Goal: Task Accomplishment & Management: Use online tool/utility

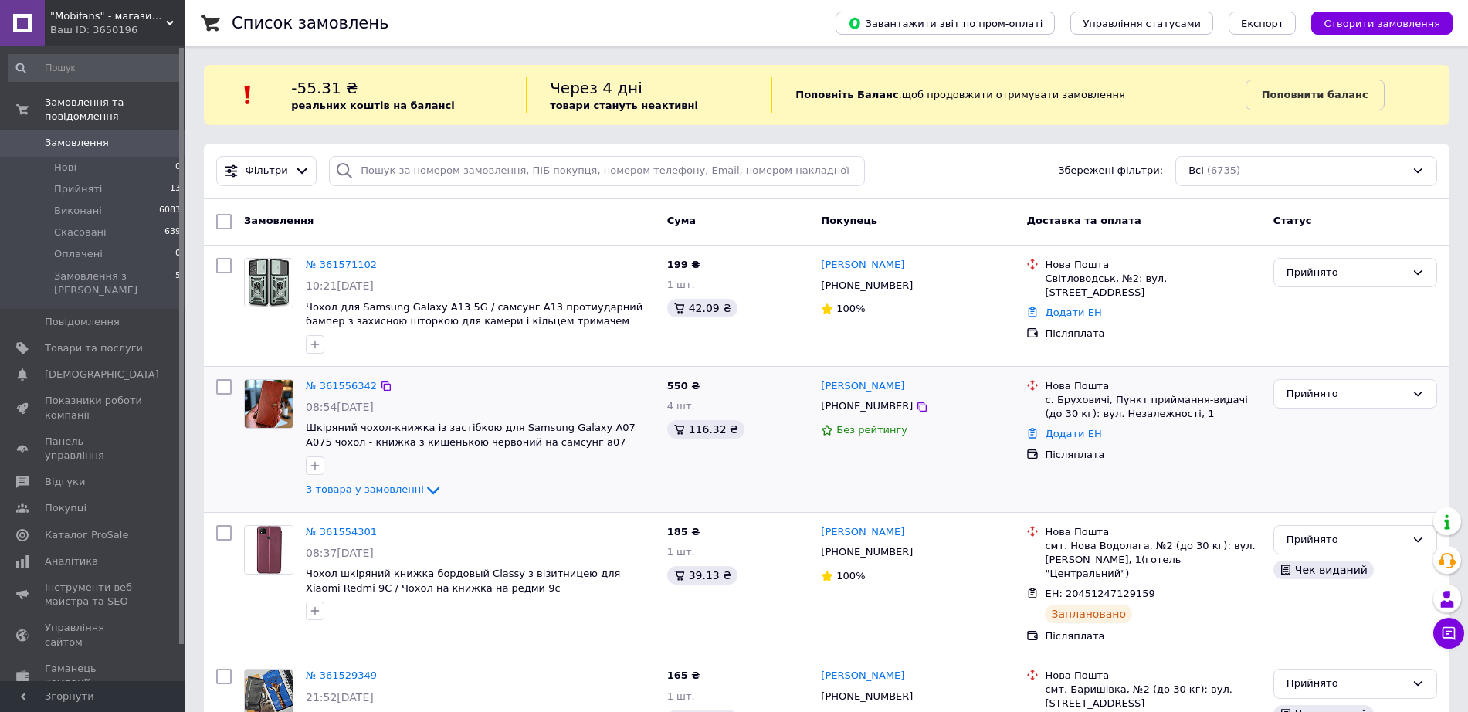
click at [1064, 440] on div "Додати ЕН" at bounding box center [1153, 434] width 222 height 21
click at [1055, 434] on link "Додати ЕН" at bounding box center [1073, 434] width 56 height 12
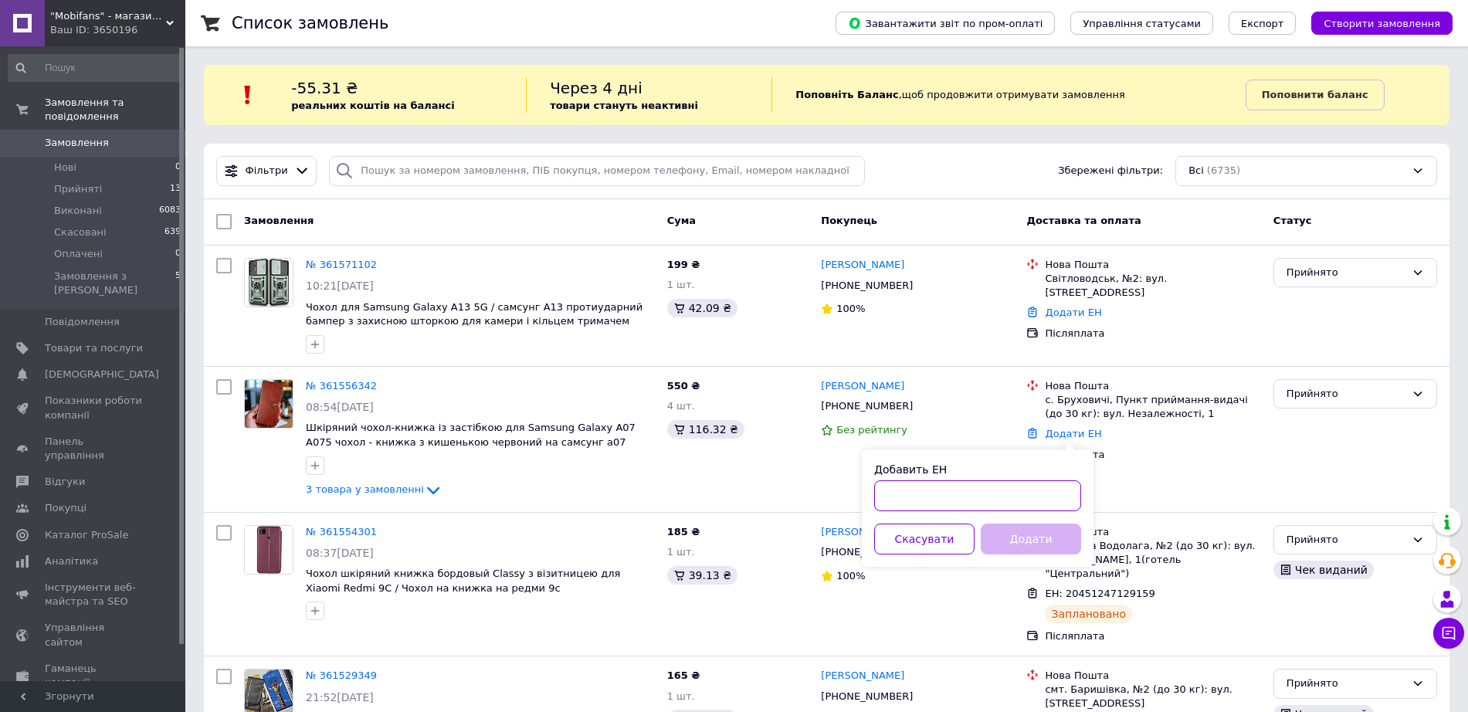
click at [897, 499] on input "Добавить ЕН" at bounding box center [977, 495] width 207 height 31
paste input "20451247165862"
type input "20451247165862"
click at [1039, 538] on button "Додати" at bounding box center [1031, 538] width 100 height 31
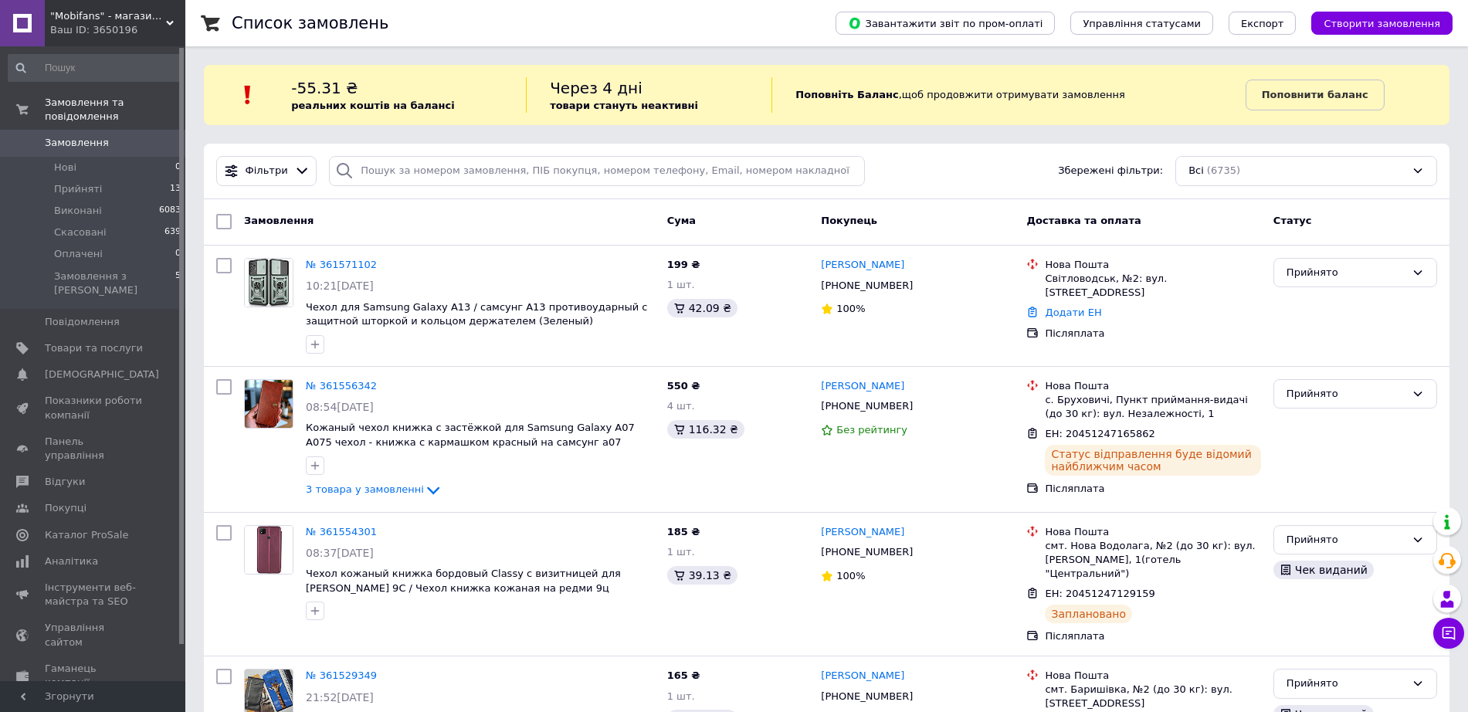
click at [338, 265] on link "№ 361571102" at bounding box center [341, 265] width 71 height 12
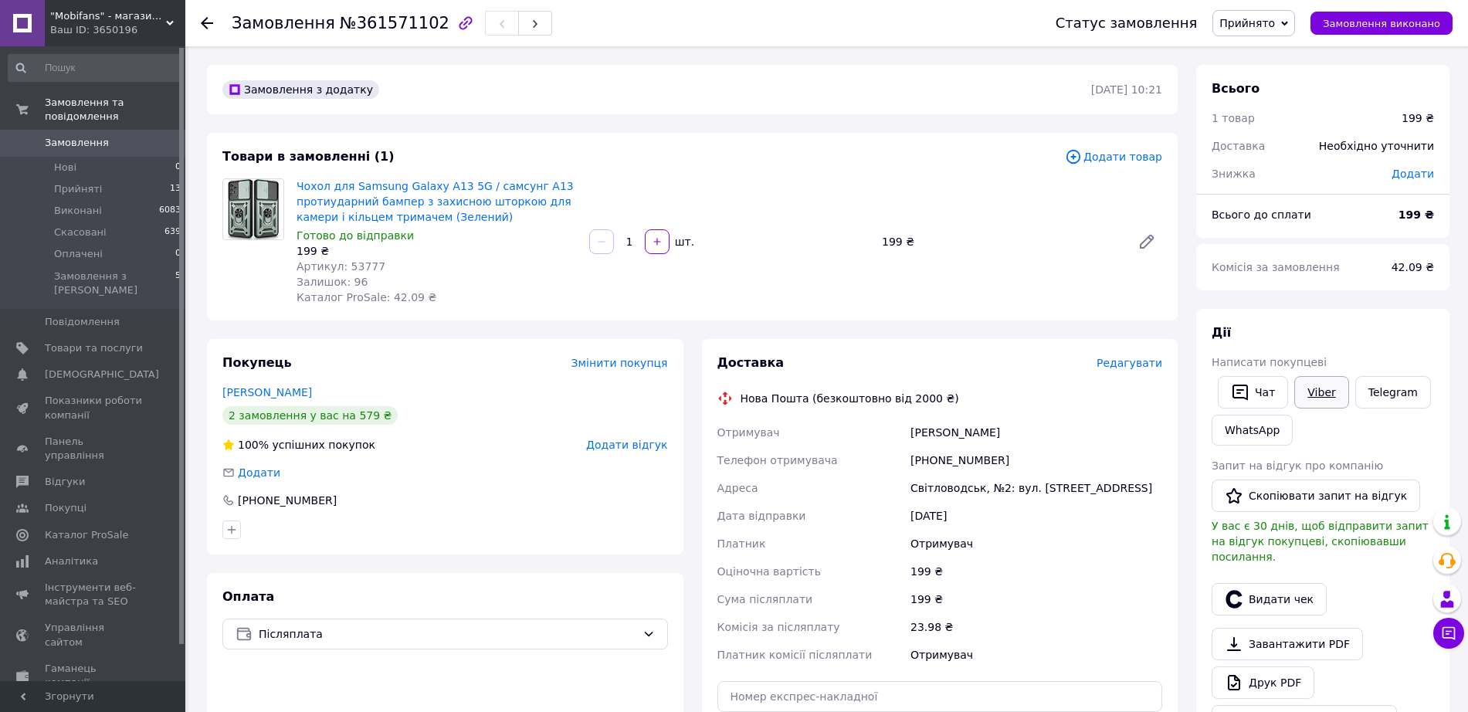
click at [1314, 401] on link "Viber" at bounding box center [1321, 392] width 54 height 32
click at [1242, 590] on icon "button" at bounding box center [1234, 599] width 19 height 19
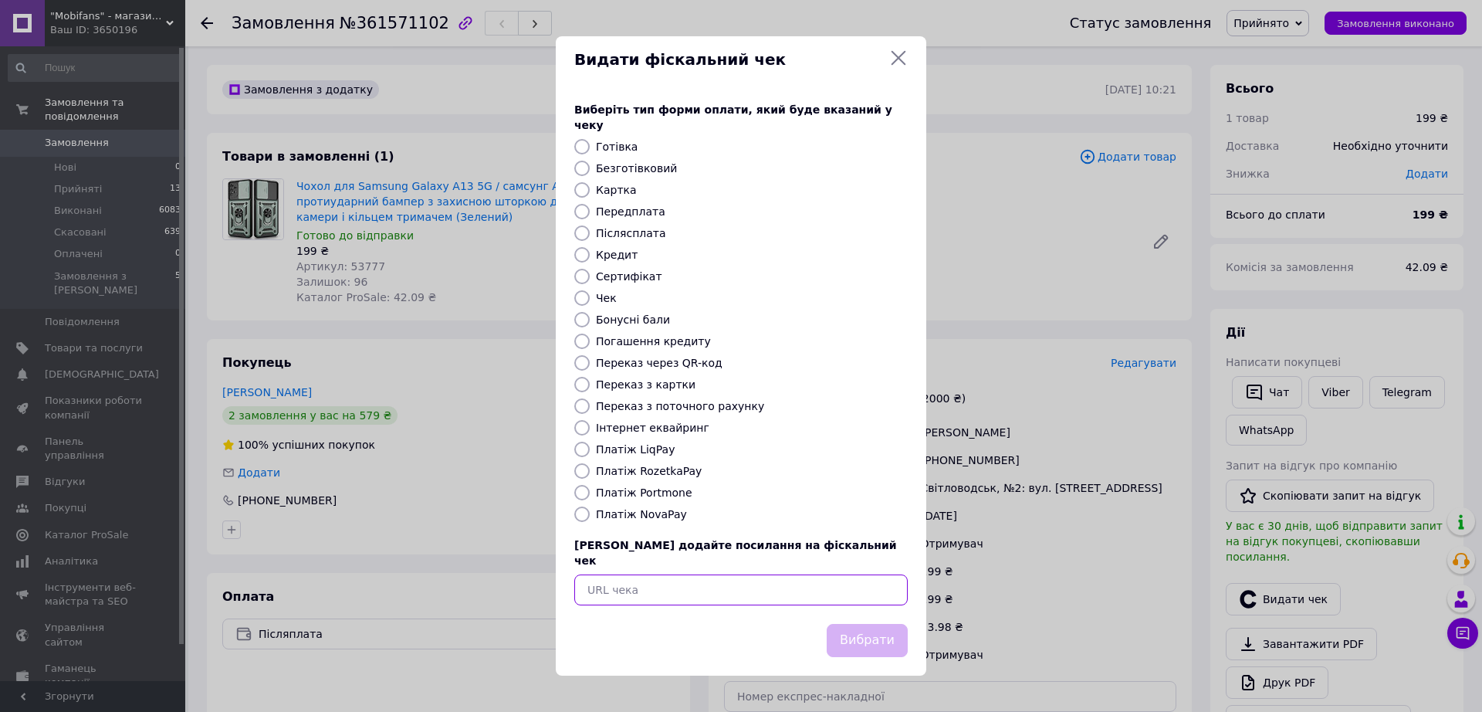
click at [815, 578] on input "text" at bounding box center [741, 589] width 334 height 31
paste input "https://check.checkbox.ua/c71a07ea-b3a2-4036-bab8-d1bd74f54301"
type input "https://check.checkbox.ua/c71a07ea-b3a2-4036-bab8-d1bd74f54301"
drag, startPoint x: 856, startPoint y: 616, endPoint x: 879, endPoint y: 601, distance: 27.4
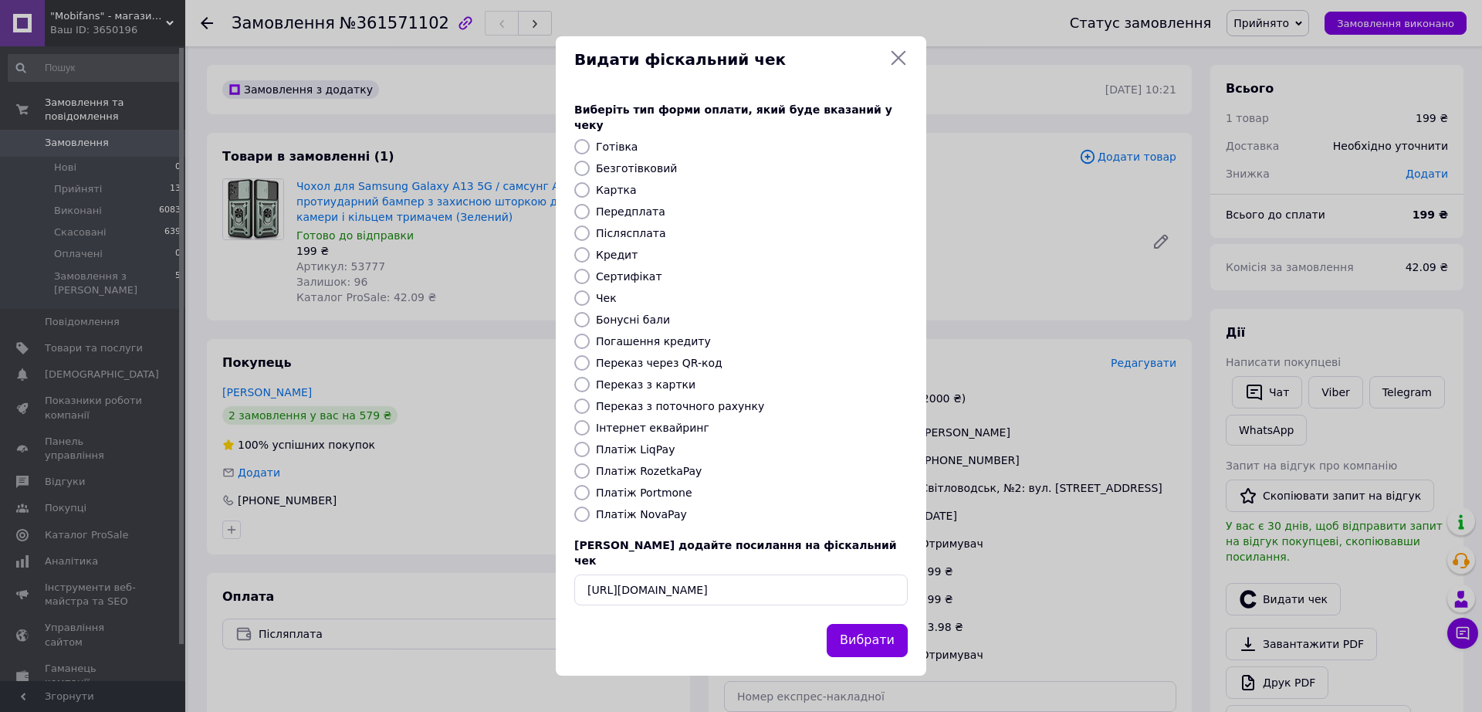
click at [859, 624] on button "Вибрати" at bounding box center [867, 640] width 81 height 33
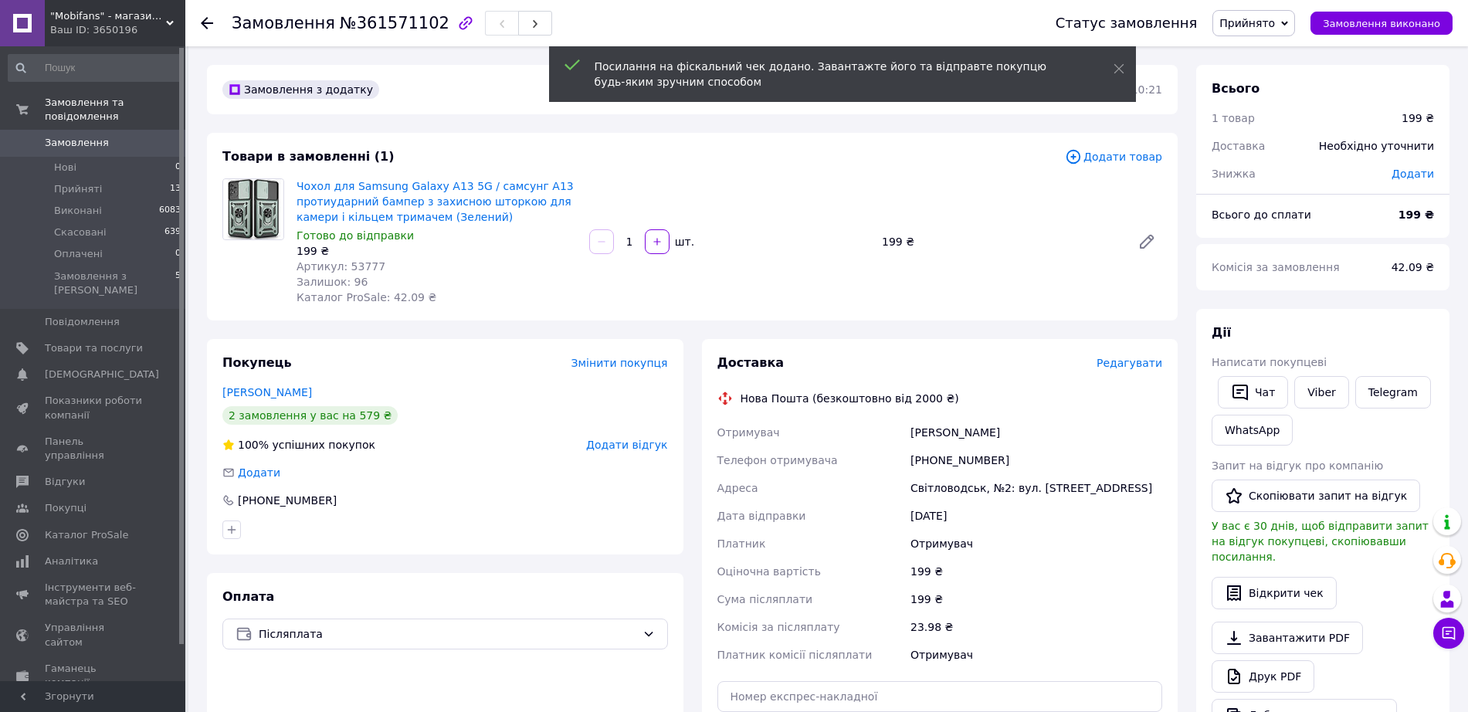
click at [1131, 364] on span "Редагувати" at bounding box center [1129, 363] width 66 height 12
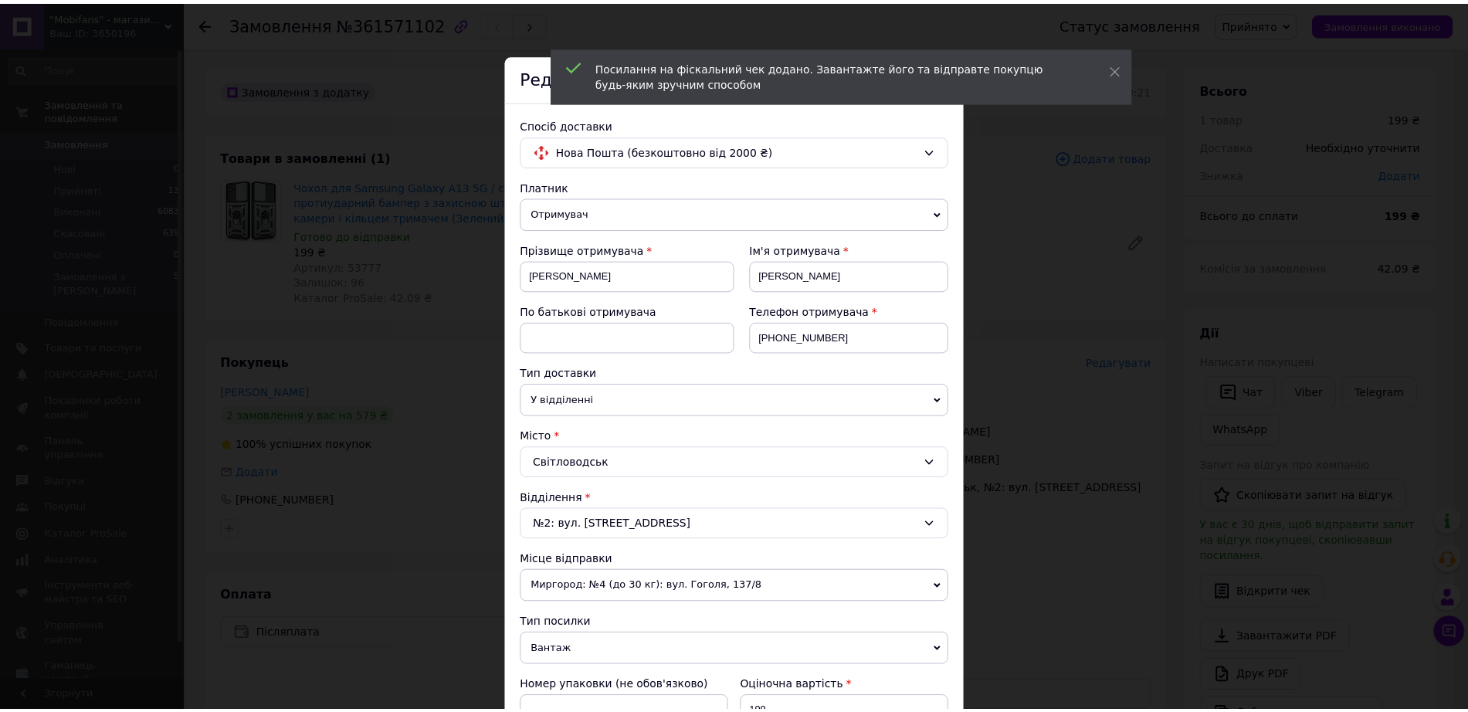
scroll to position [579, 0]
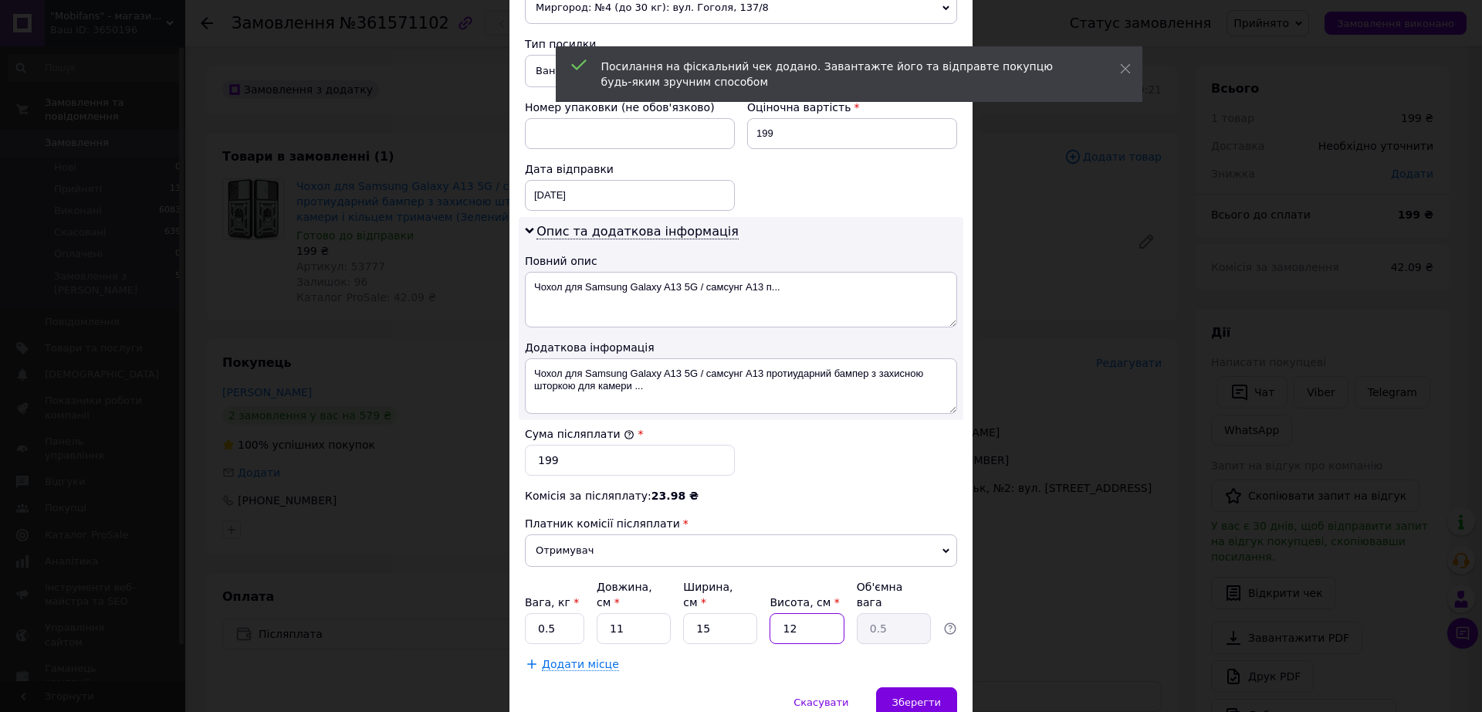
click at [806, 614] on input "12" at bounding box center [807, 628] width 74 height 31
type input "1"
type input "0.1"
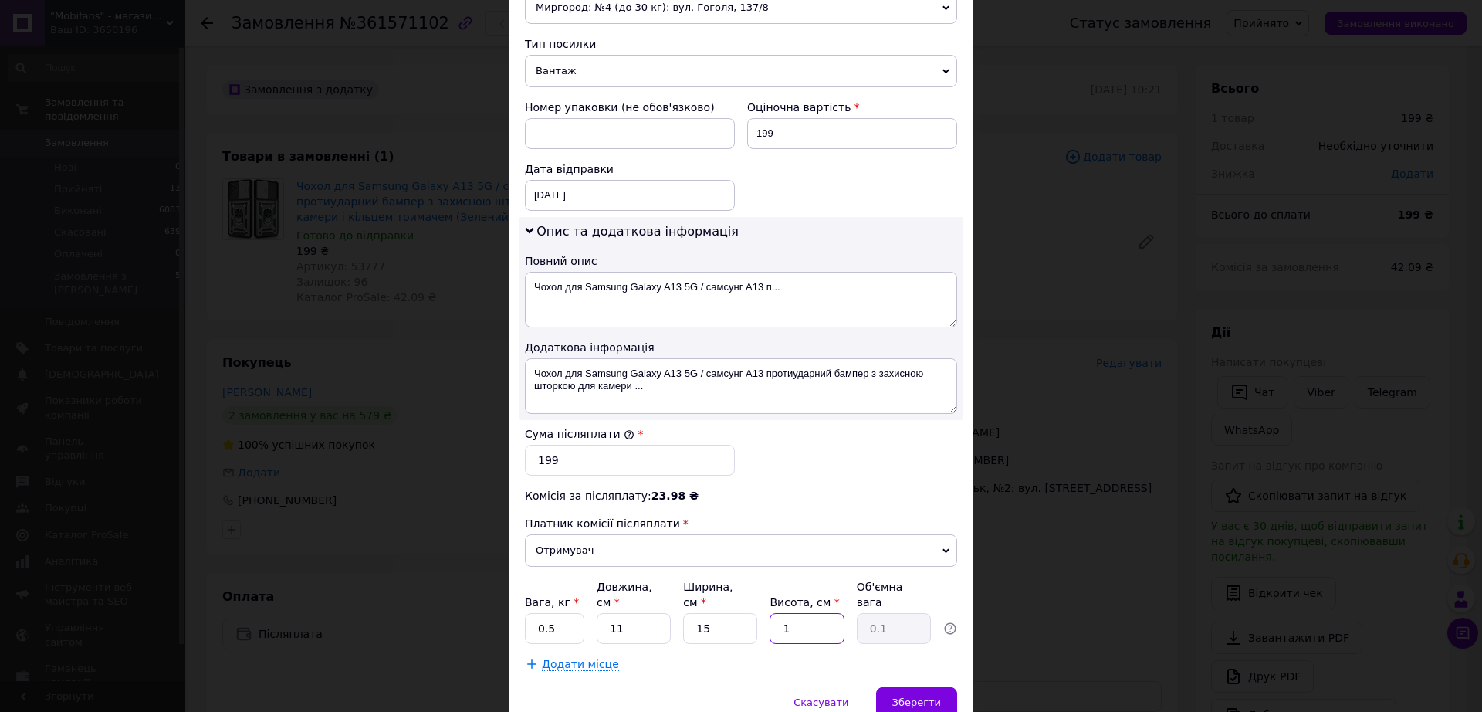
type input "1"
click at [554, 618] on input "0.5" at bounding box center [554, 628] width 59 height 31
type input "0.1"
click at [926, 687] on div "Зберегти" at bounding box center [916, 702] width 81 height 31
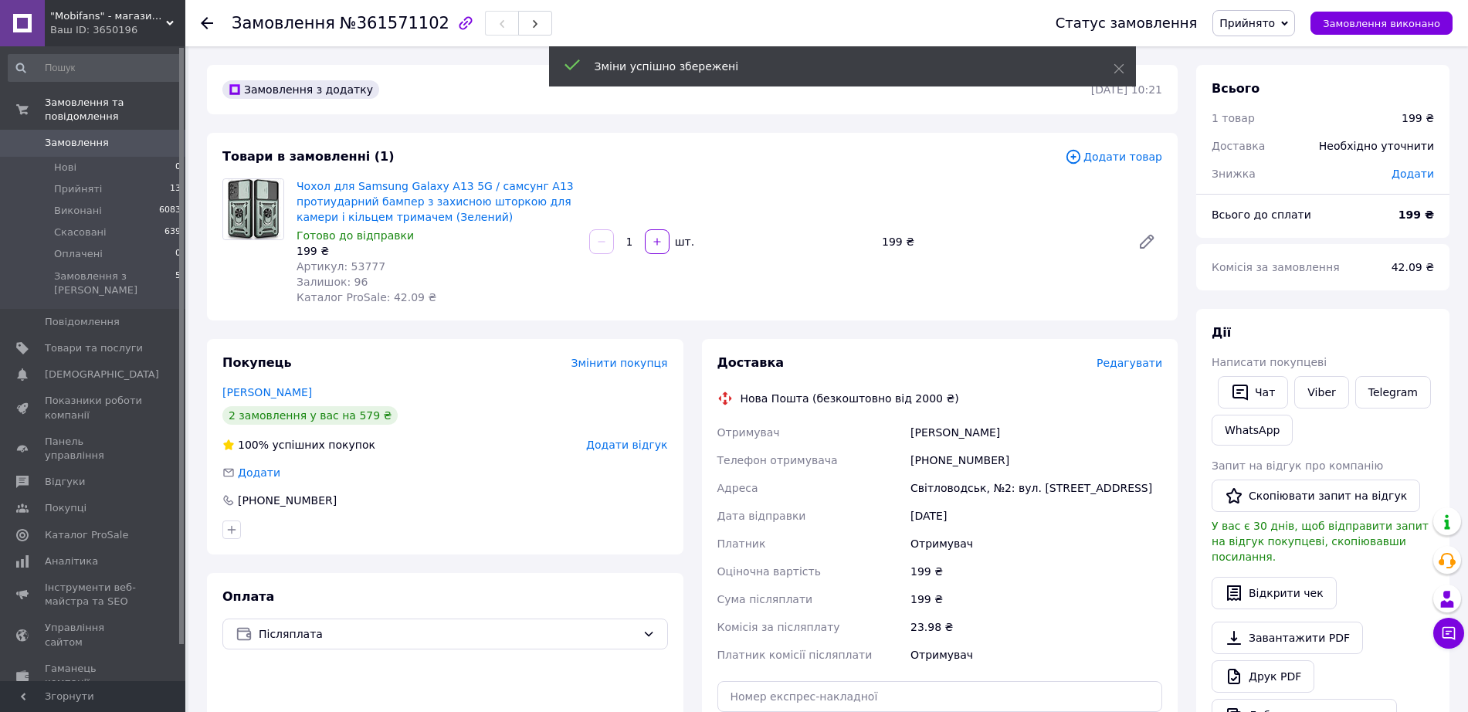
scroll to position [386, 0]
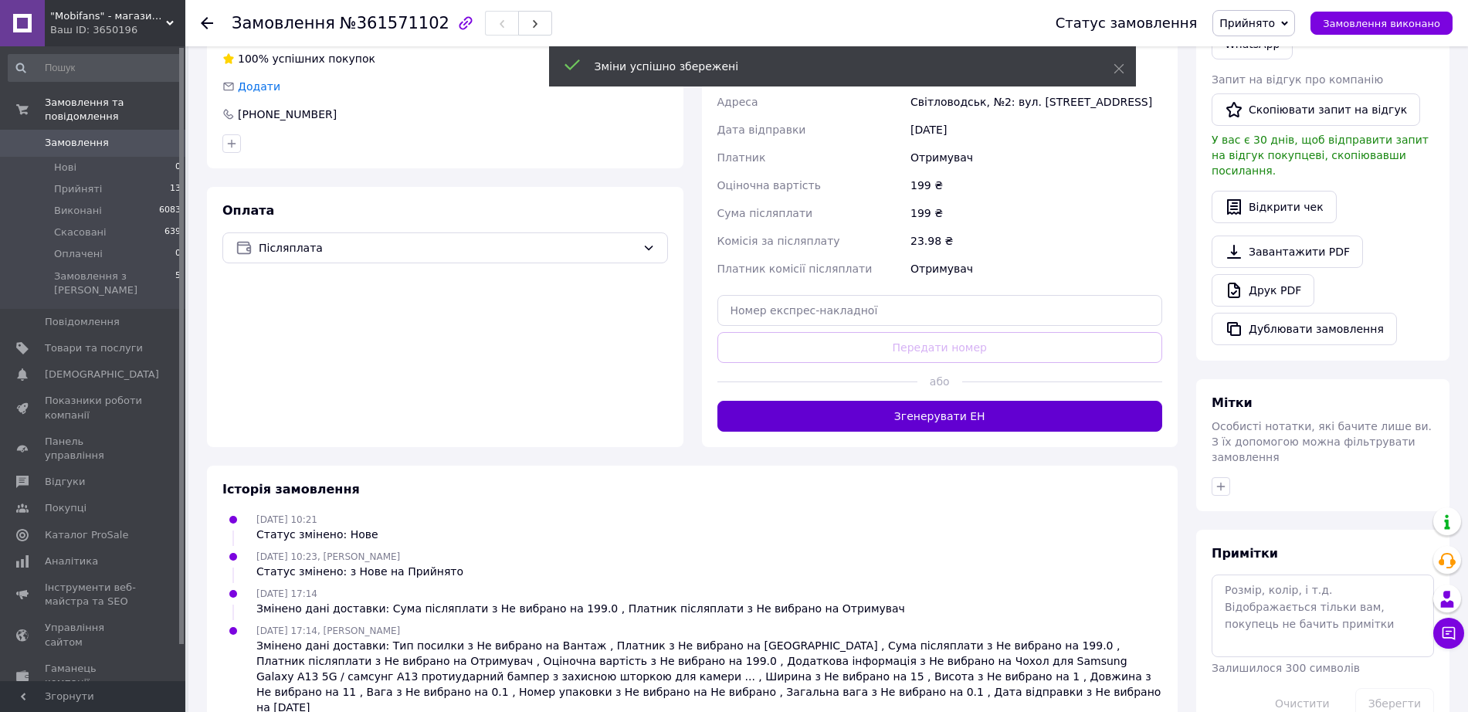
click at [893, 428] on button "Згенерувати ЕН" at bounding box center [940, 416] width 446 height 31
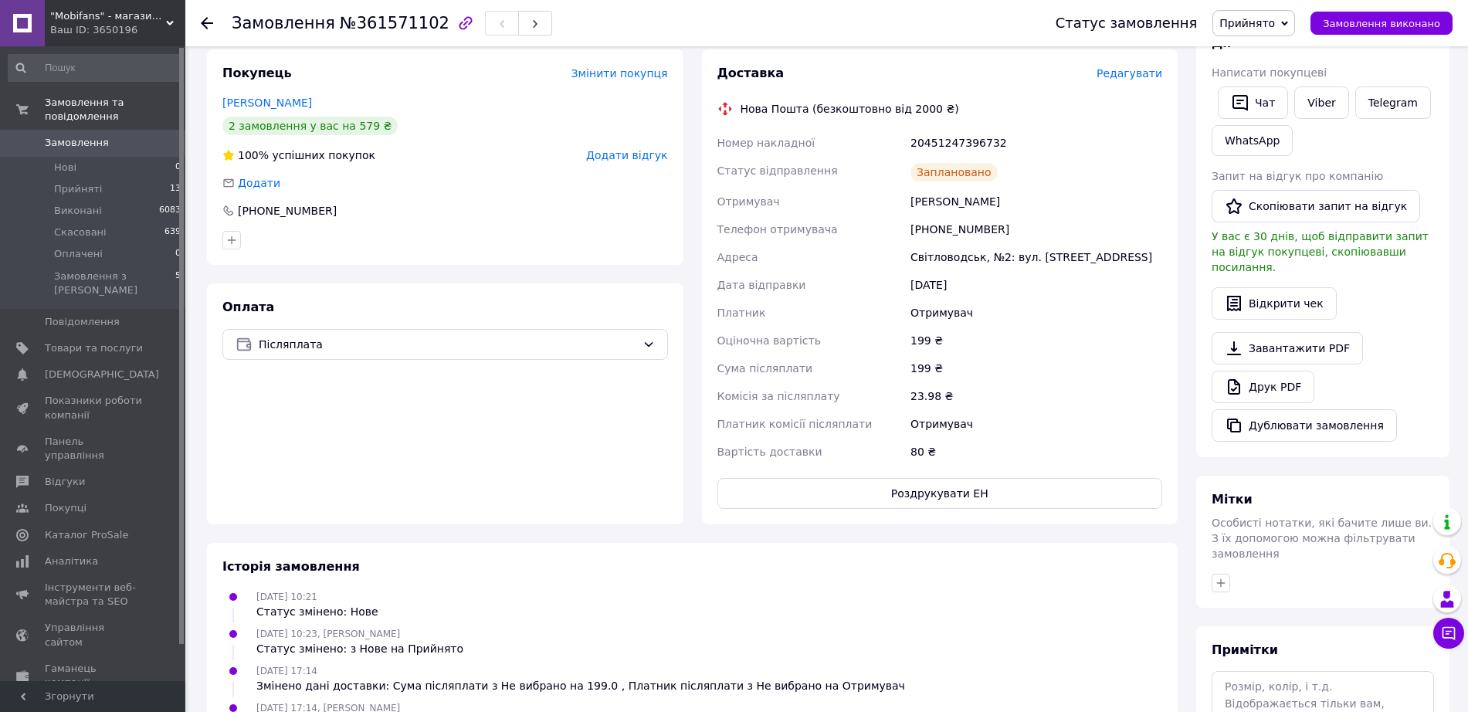
scroll to position [0, 0]
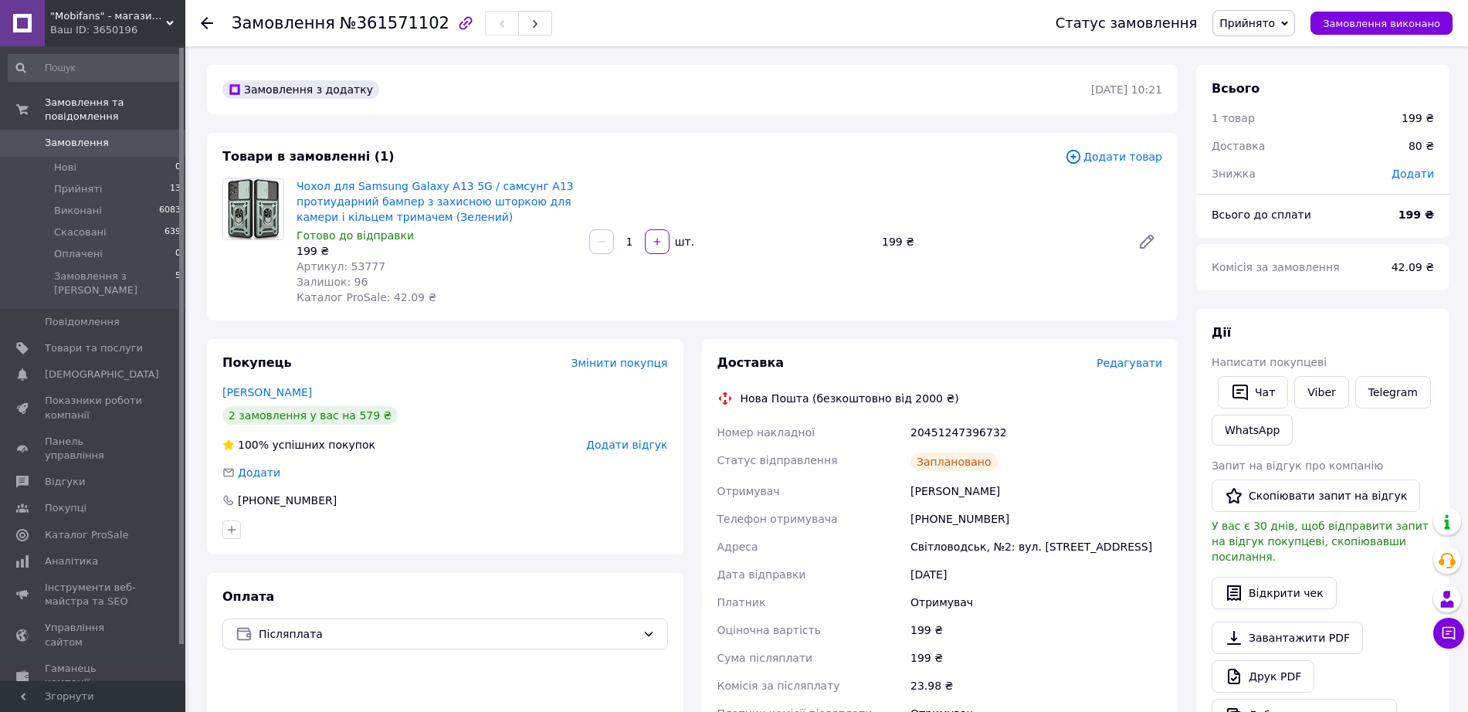
click at [955, 432] on div "20451247396732" at bounding box center [1036, 432] width 258 height 28
copy div "20451247396732"
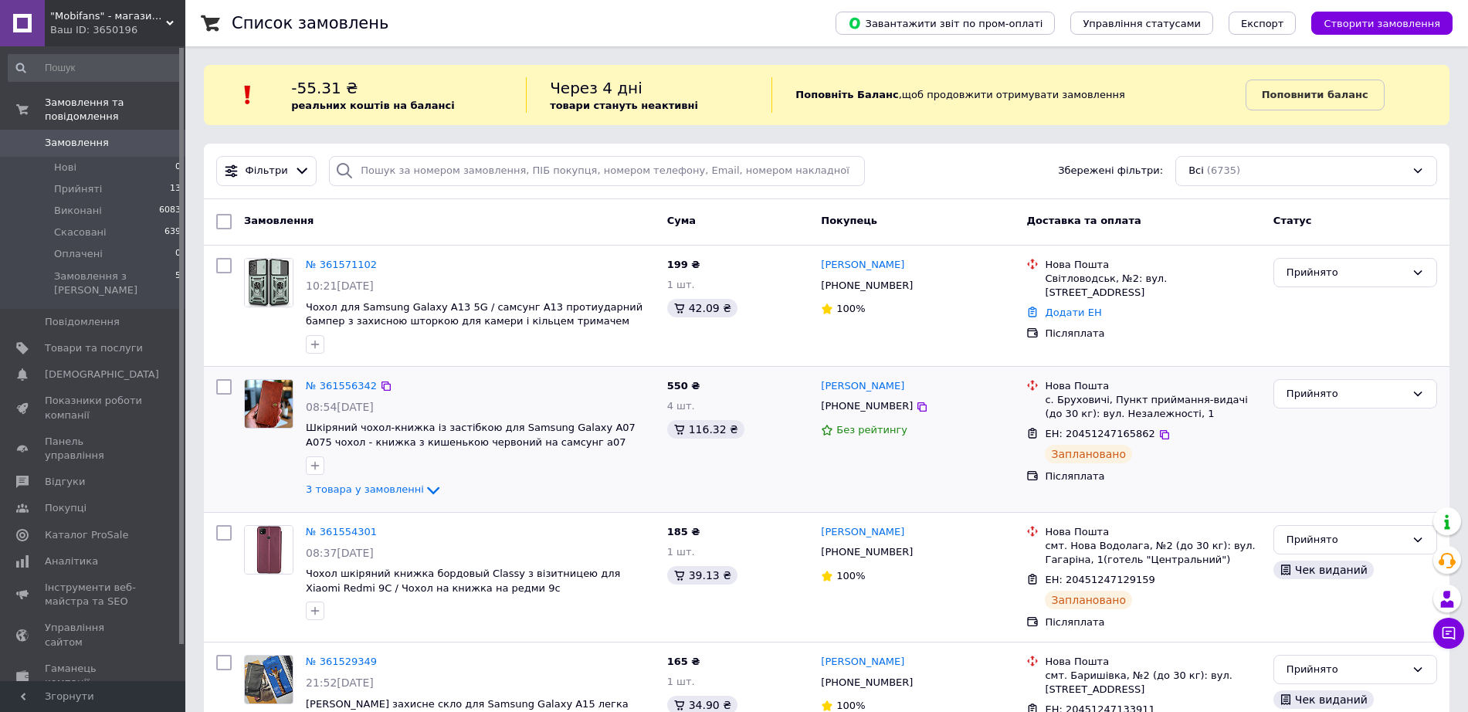
scroll to position [97, 0]
click at [310, 465] on icon "button" at bounding box center [315, 465] width 12 height 12
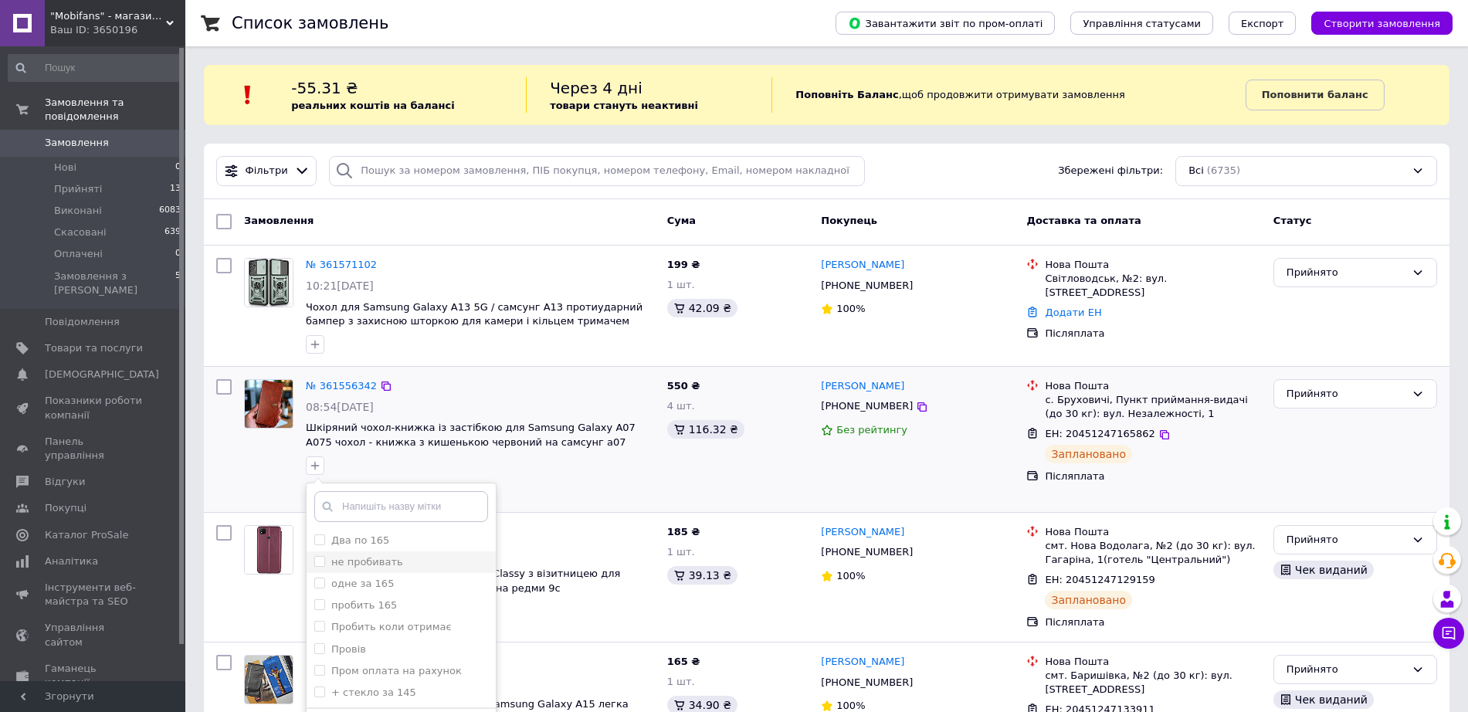
click at [369, 561] on label "не пробивать" at bounding box center [367, 562] width 72 height 12
checkbox input "true"
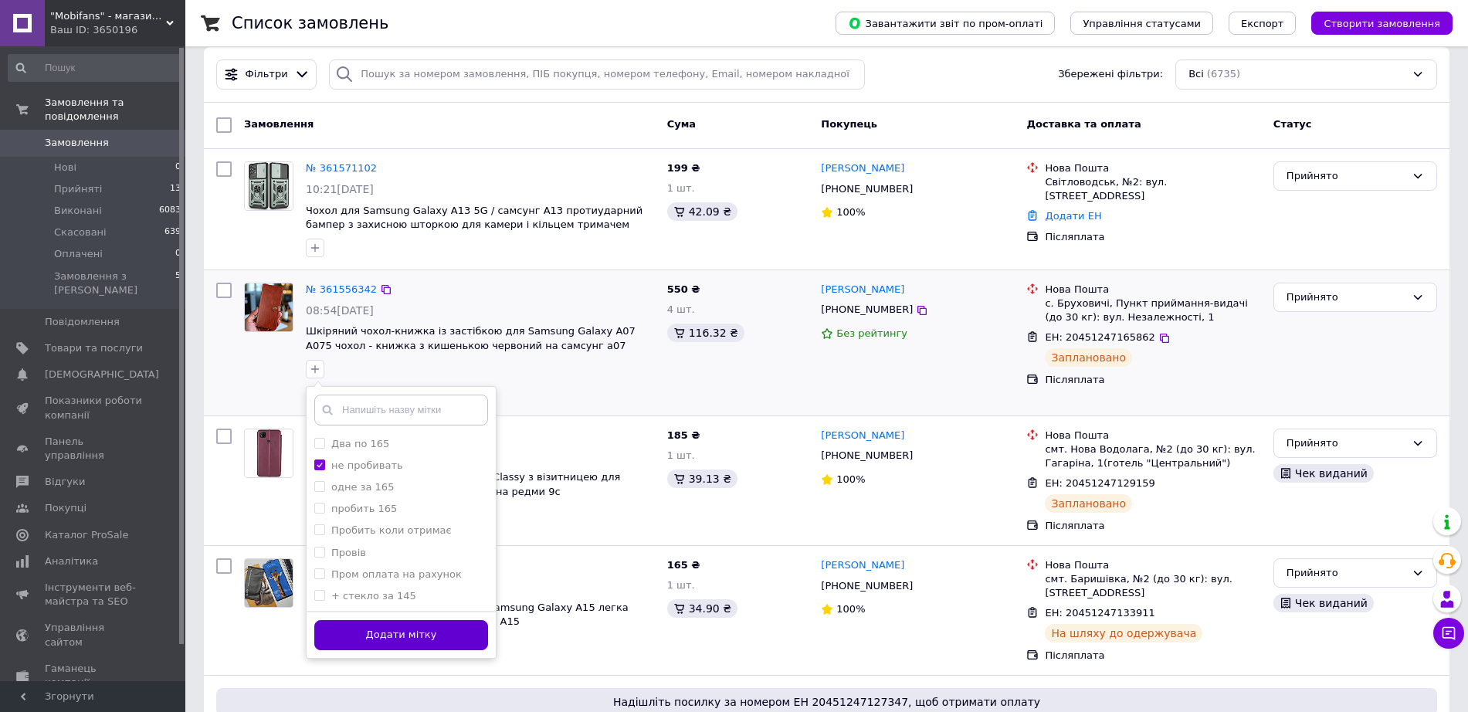
click at [405, 634] on button "Додати мітку" at bounding box center [401, 635] width 174 height 30
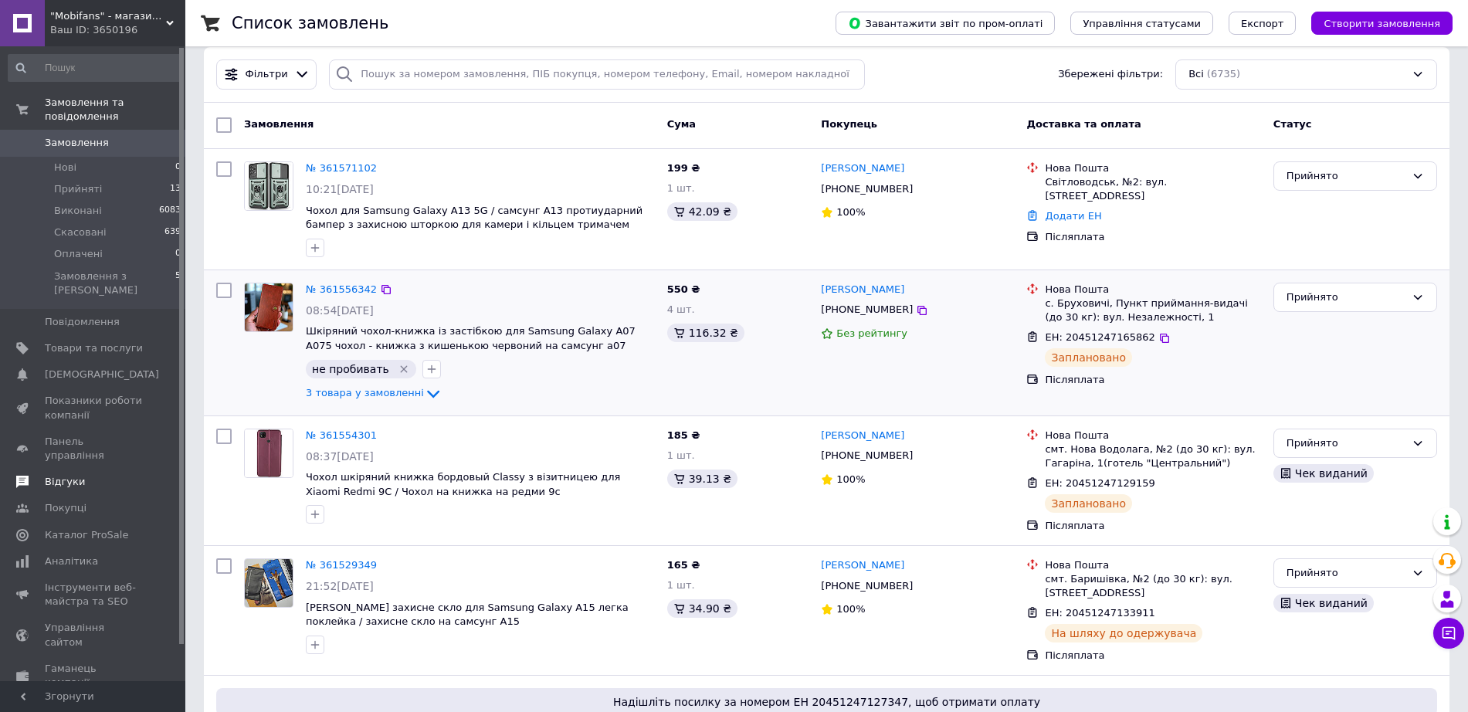
click at [136, 475] on span "Відгуки" at bounding box center [94, 482] width 98 height 14
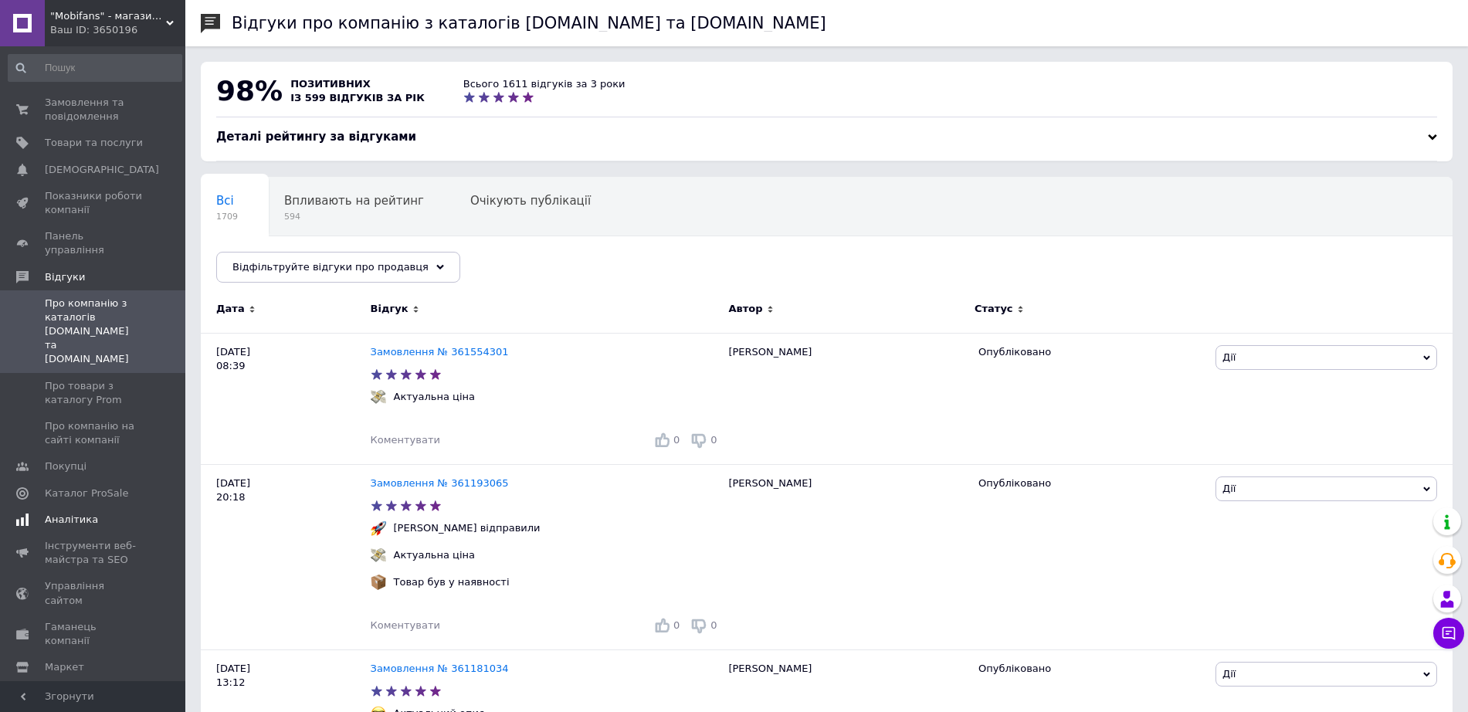
click at [118, 513] on span "Аналітика" at bounding box center [94, 520] width 98 height 14
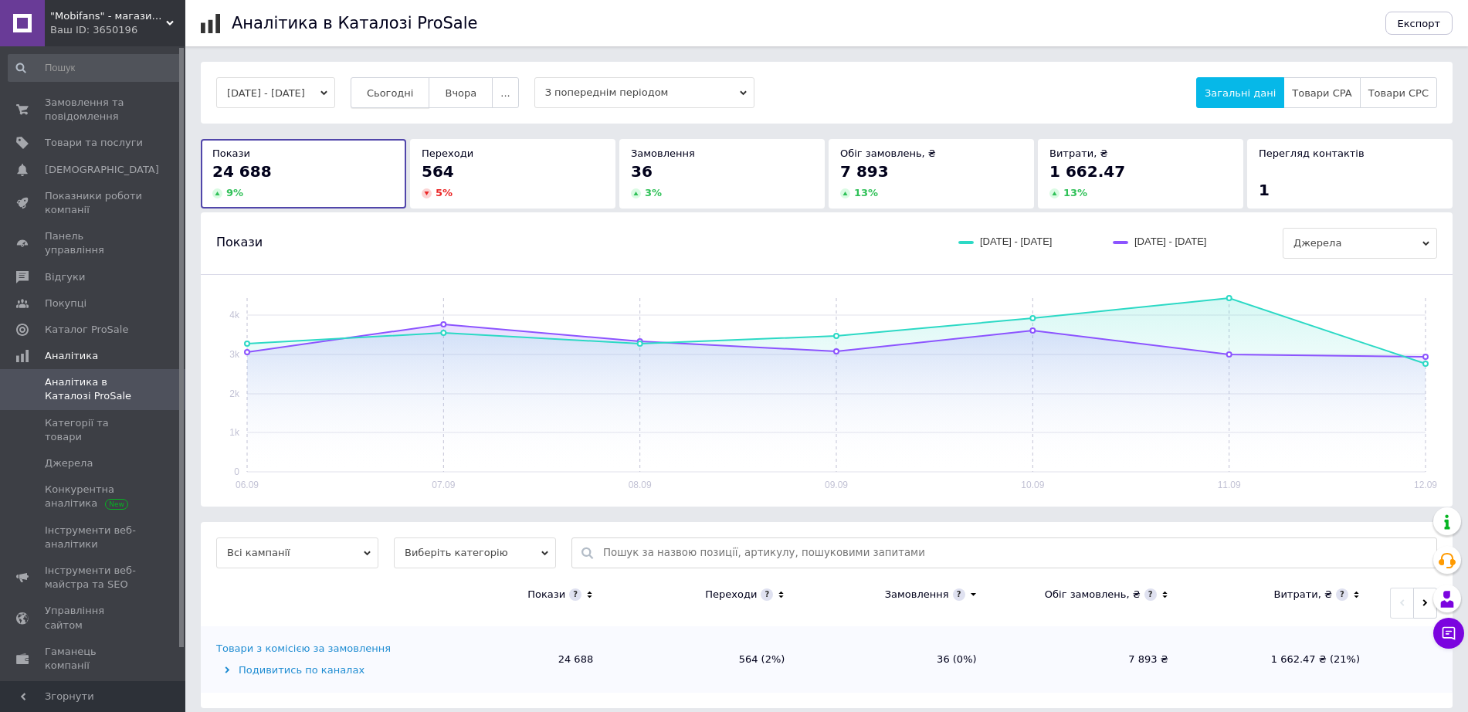
click at [419, 100] on button "Сьогодні" at bounding box center [391, 92] width 80 height 31
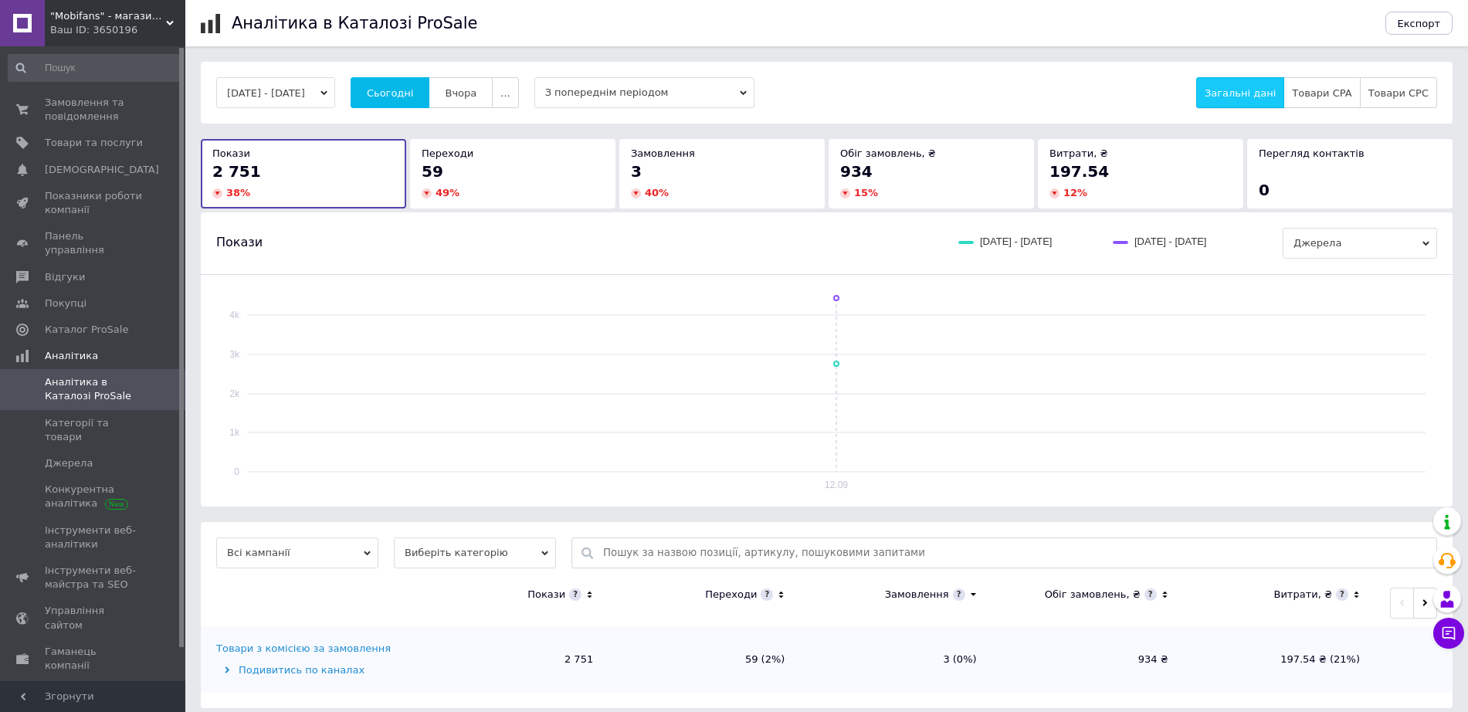
click at [1284, 89] on button "Загальні дані" at bounding box center [1240, 92] width 88 height 31
click at [1302, 96] on button "Товари CPA" at bounding box center [1321, 92] width 76 height 31
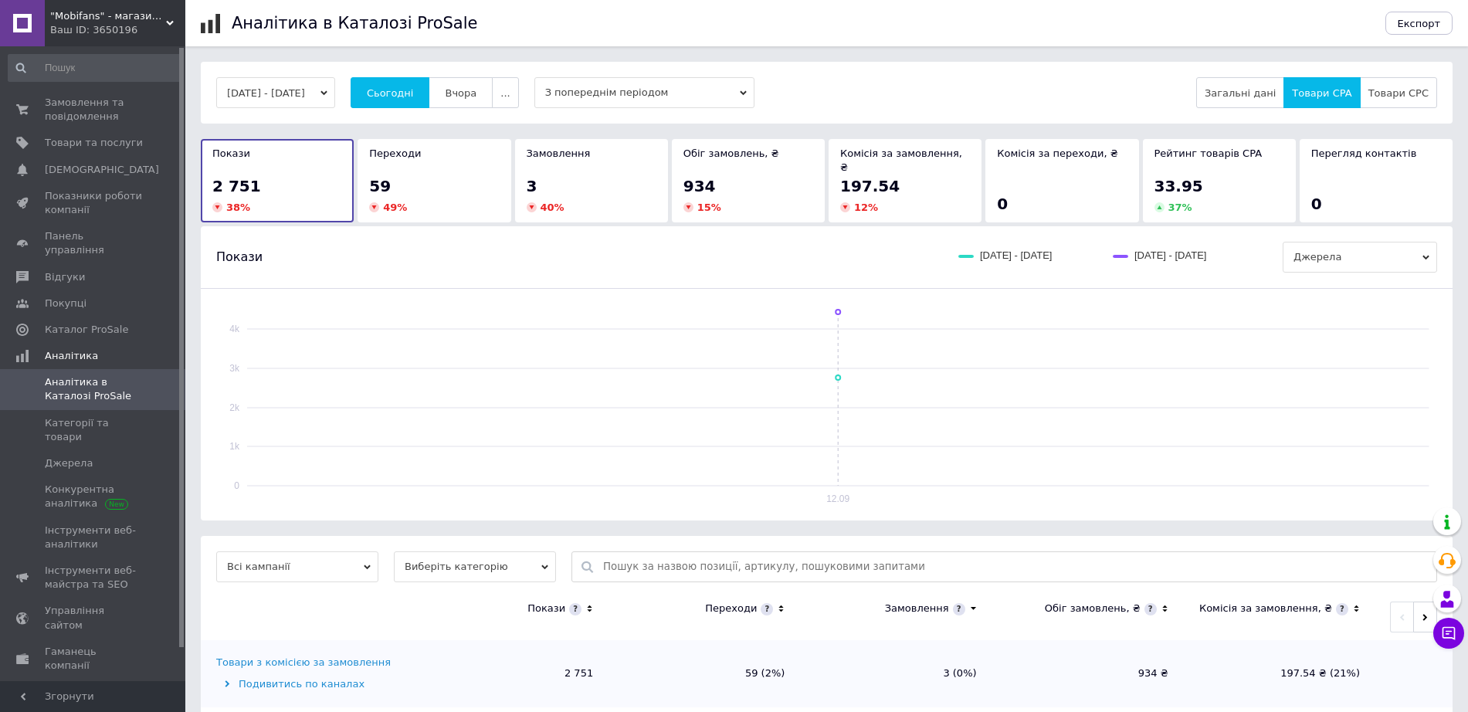
scroll to position [12, 0]
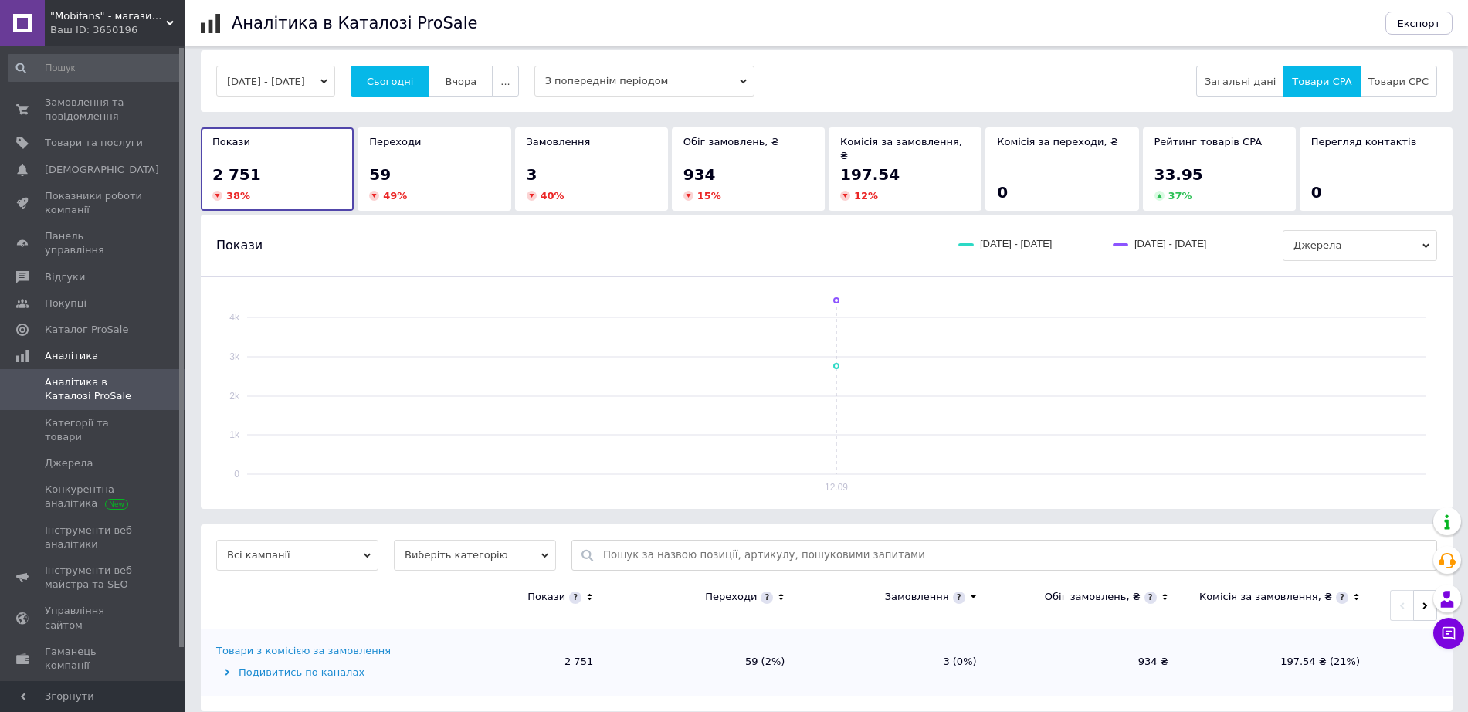
click at [331, 644] on div "Товари з комісією за замовлення" at bounding box center [303, 651] width 174 height 14
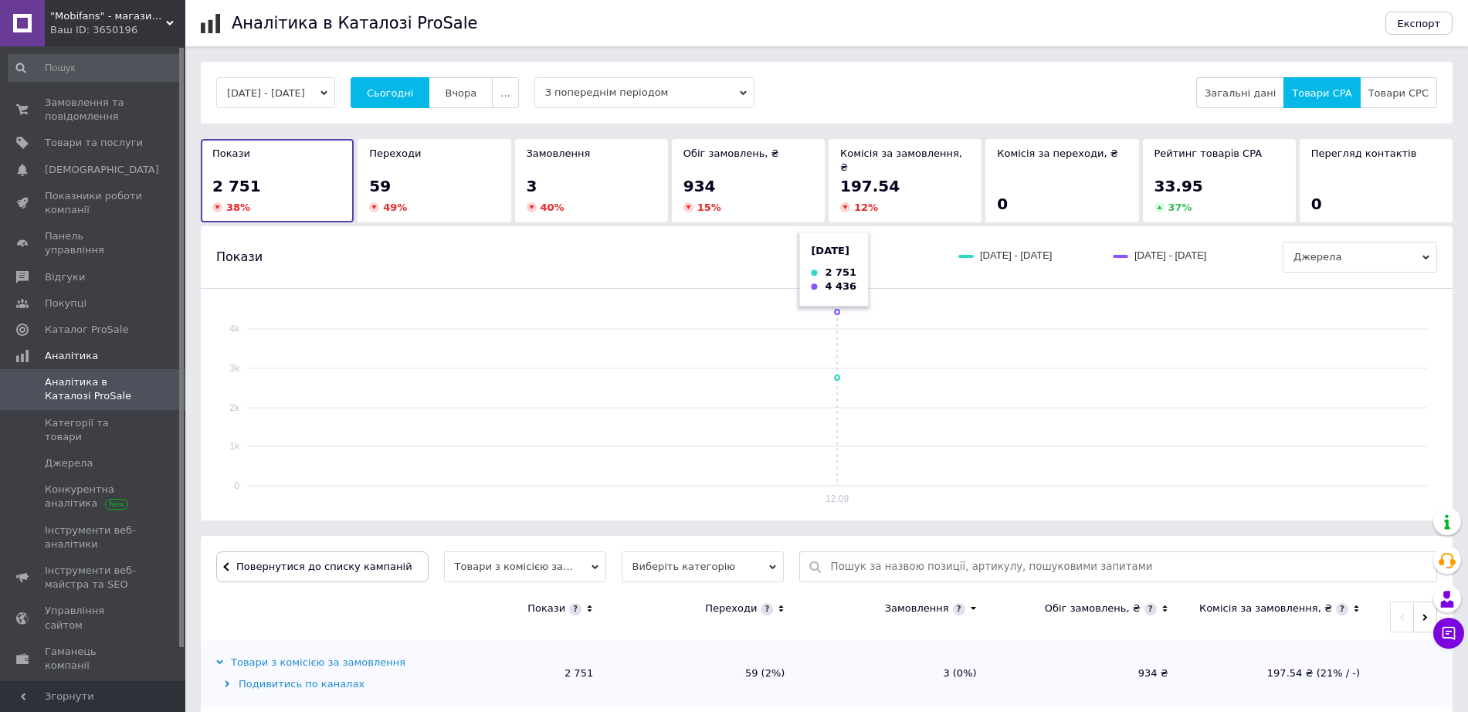
scroll to position [386, 0]
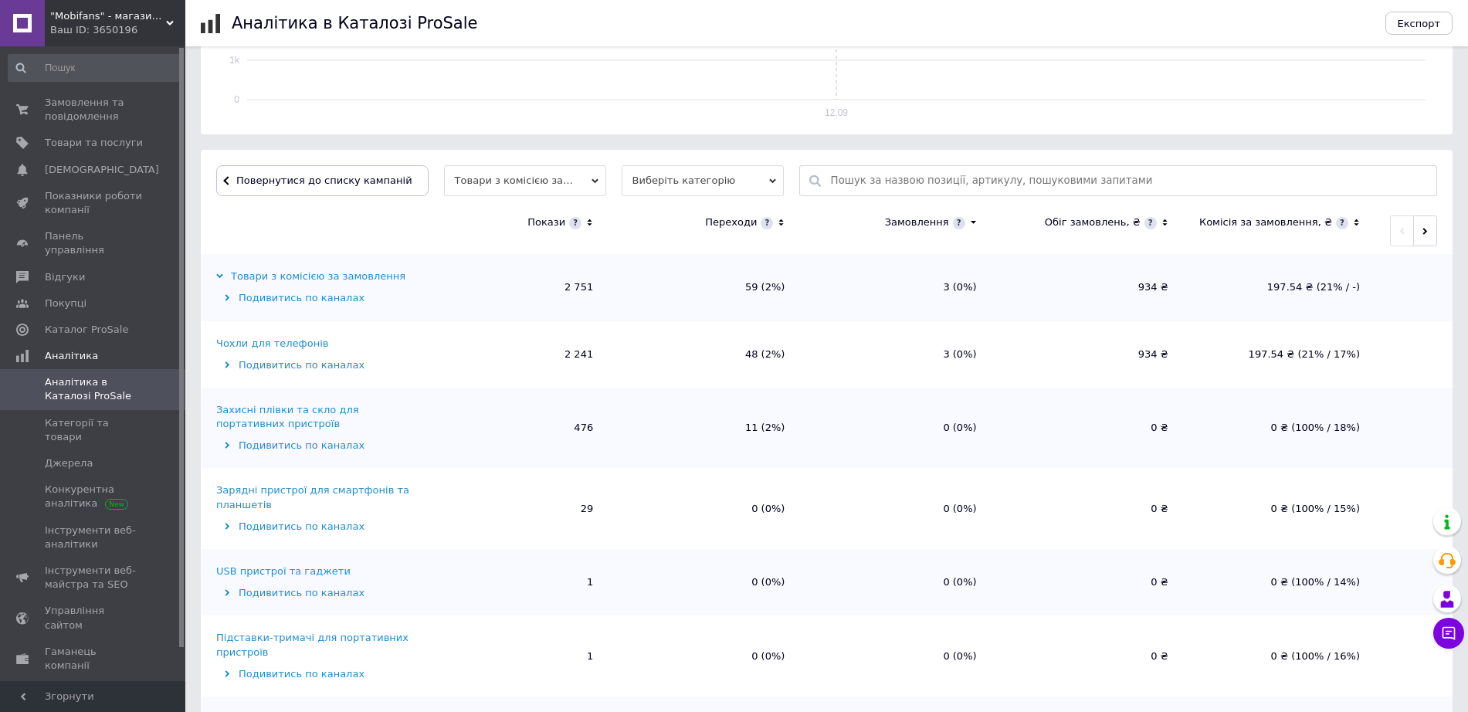
click at [266, 337] on div "Чохли для телефонів" at bounding box center [272, 344] width 112 height 14
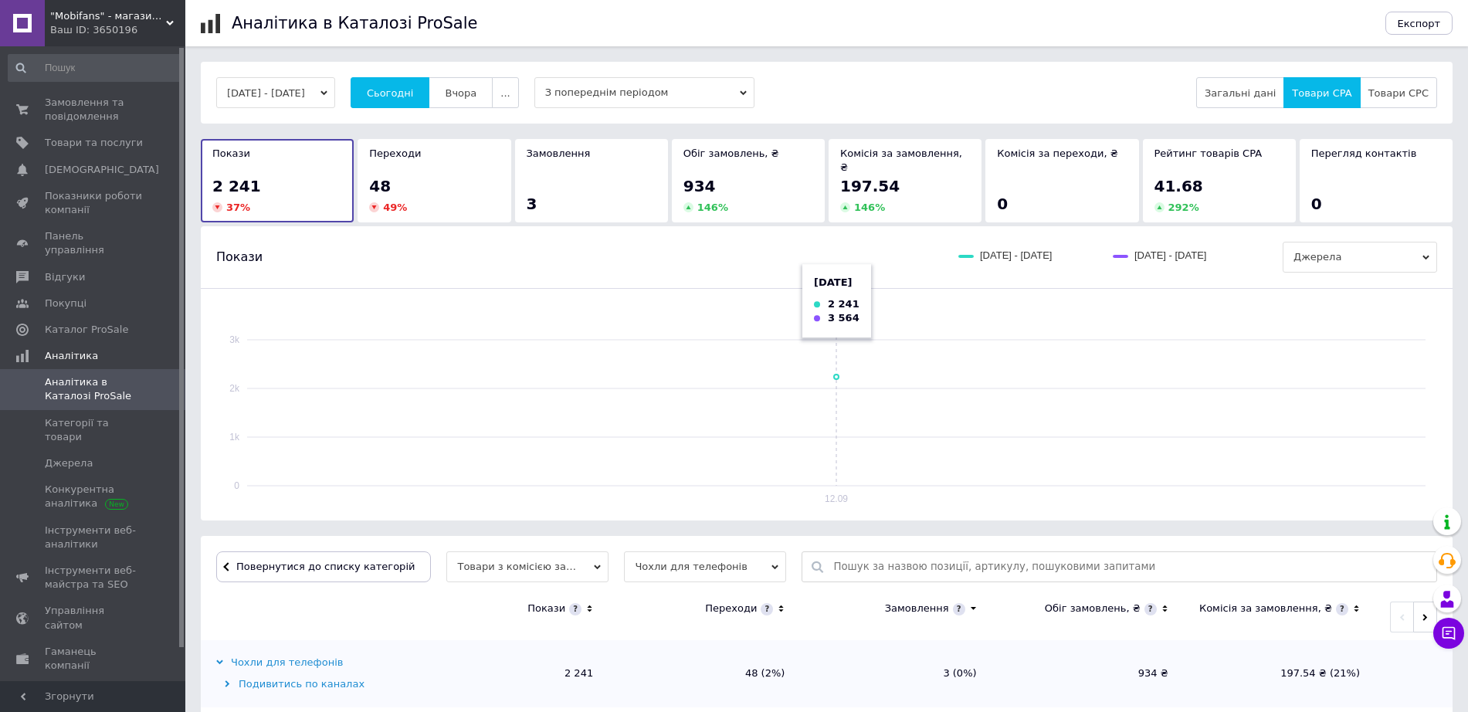
scroll to position [290, 0]
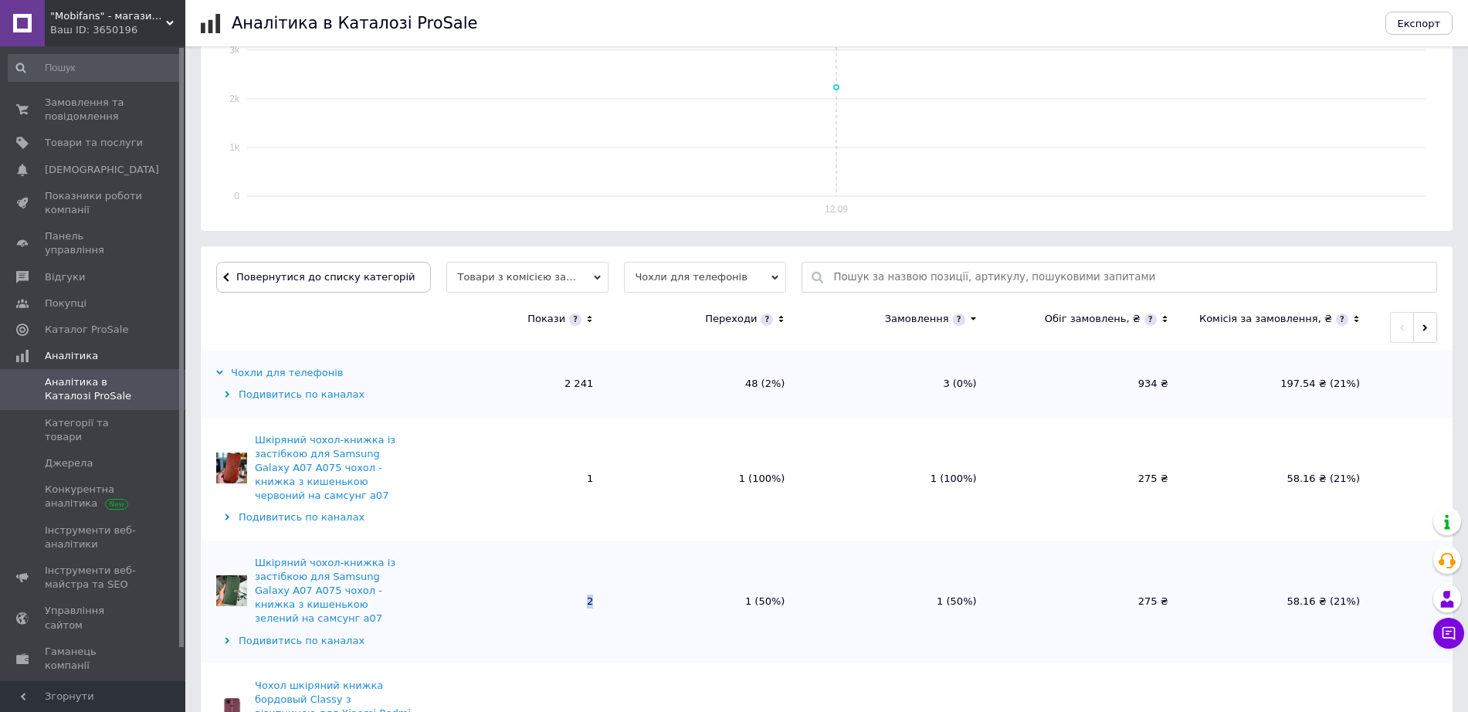
drag, startPoint x: 586, startPoint y: 588, endPoint x: 594, endPoint y: 585, distance: 8.3
click at [594, 585] on td "2" at bounding box center [512, 601] width 191 height 123
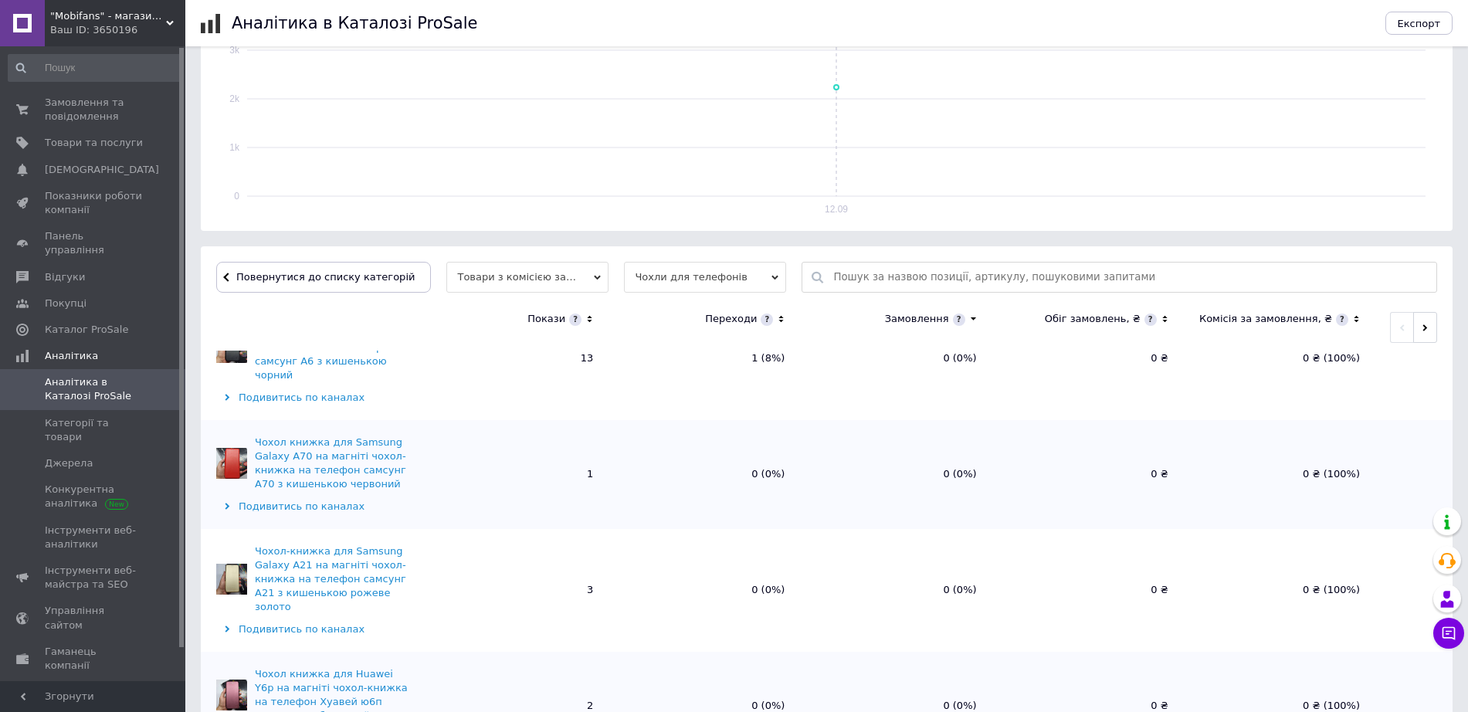
scroll to position [0, 0]
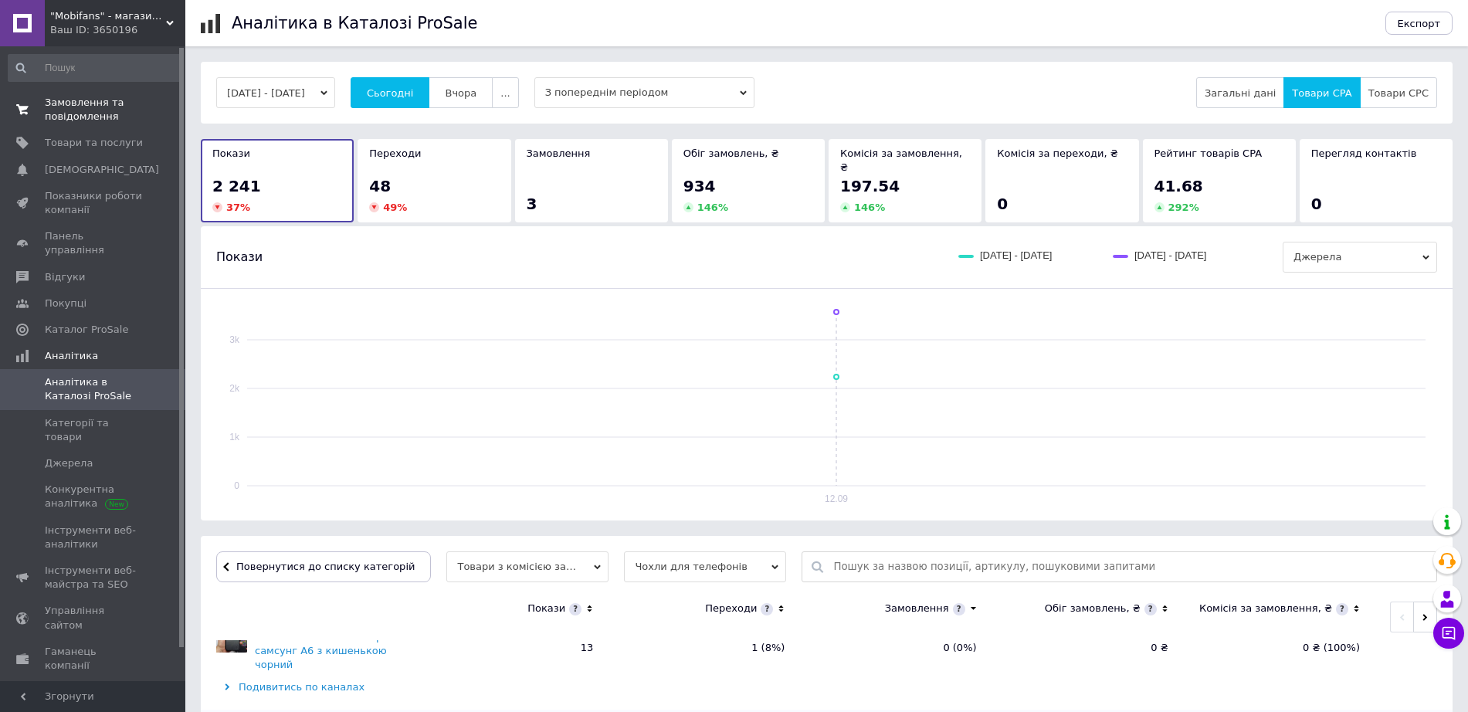
click at [107, 114] on span "Замовлення та повідомлення" at bounding box center [94, 110] width 98 height 28
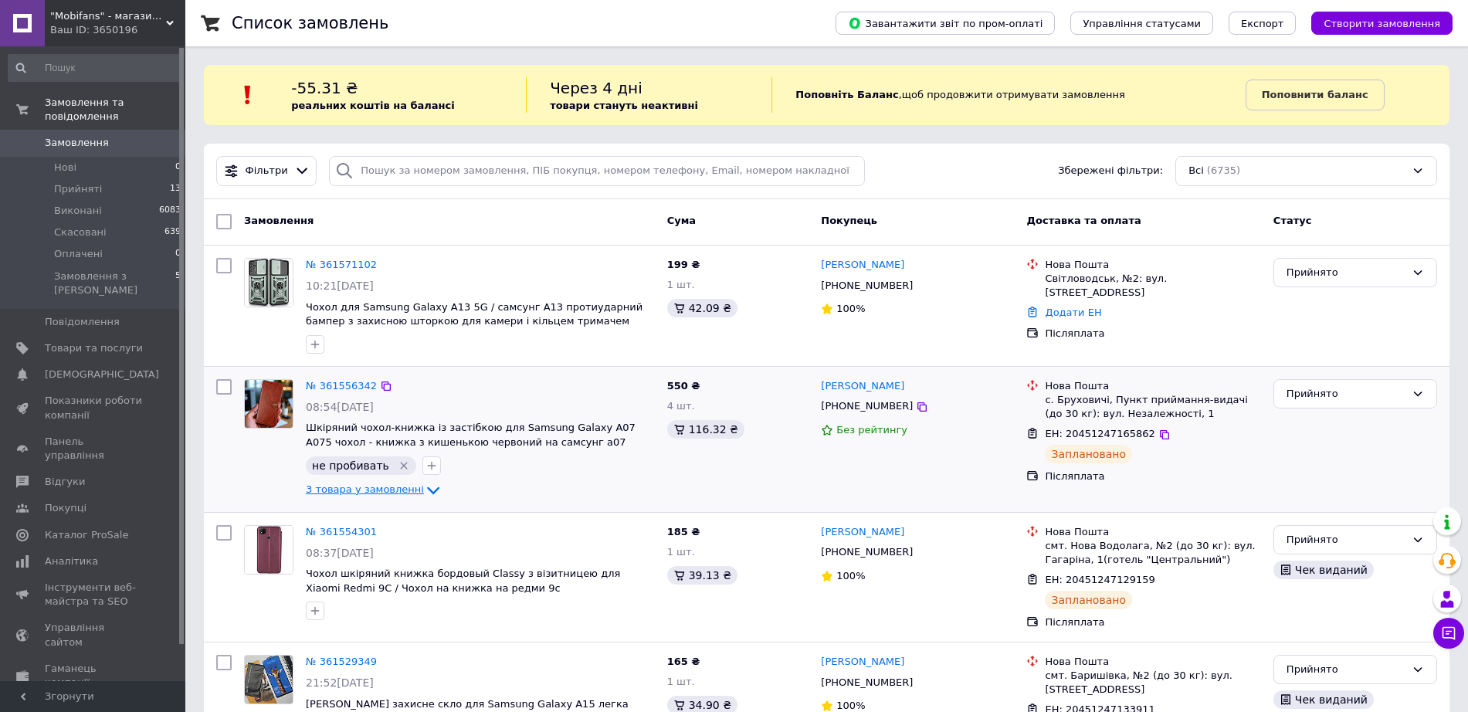
click at [424, 494] on icon at bounding box center [433, 490] width 19 height 19
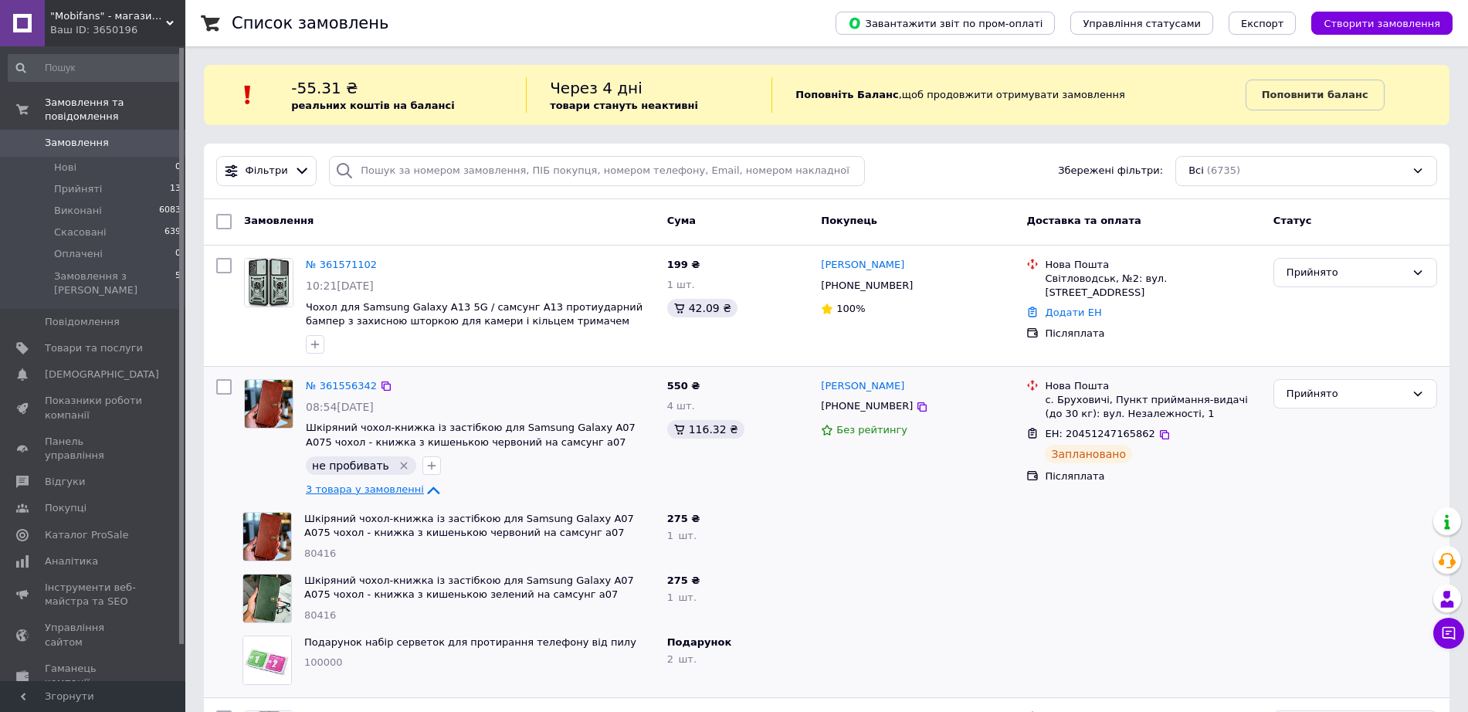
click at [424, 494] on icon at bounding box center [433, 490] width 19 height 19
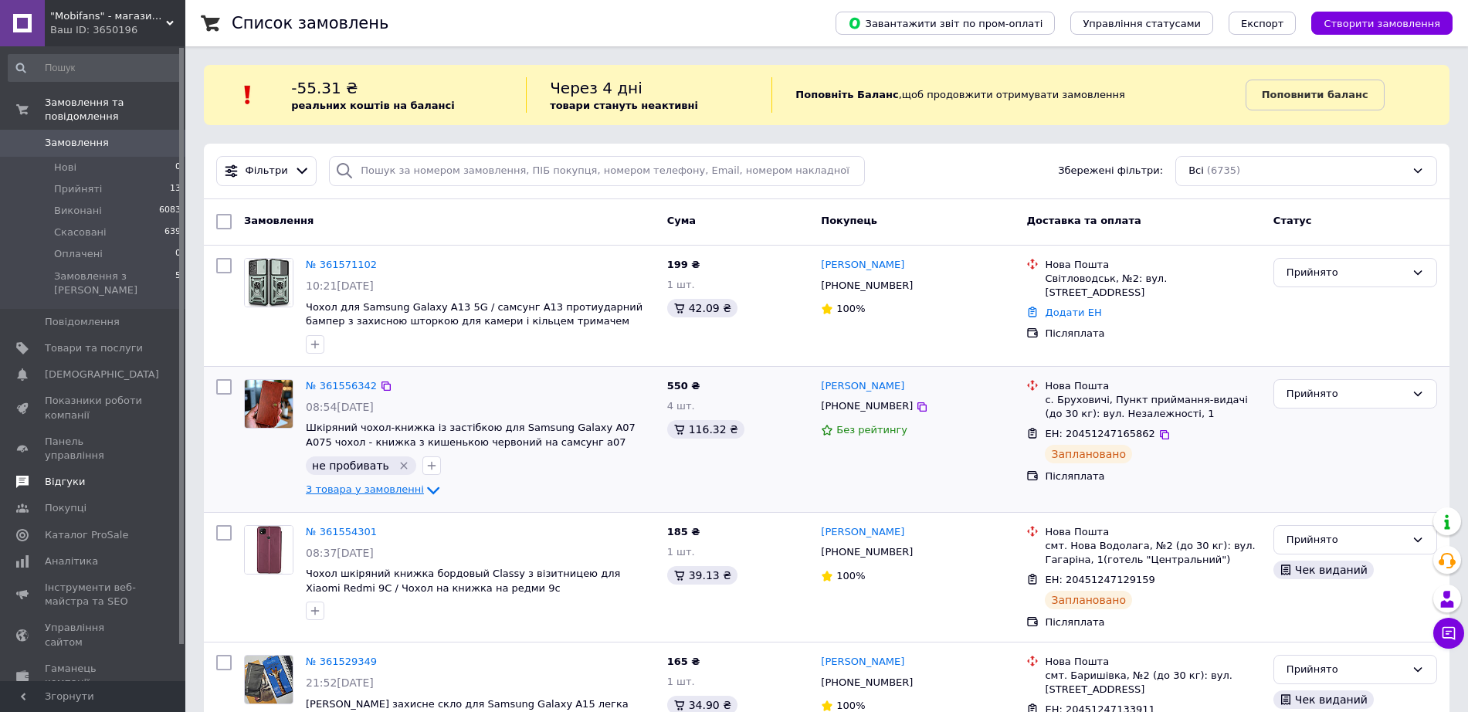
click at [78, 475] on span "Відгуки" at bounding box center [94, 482] width 98 height 14
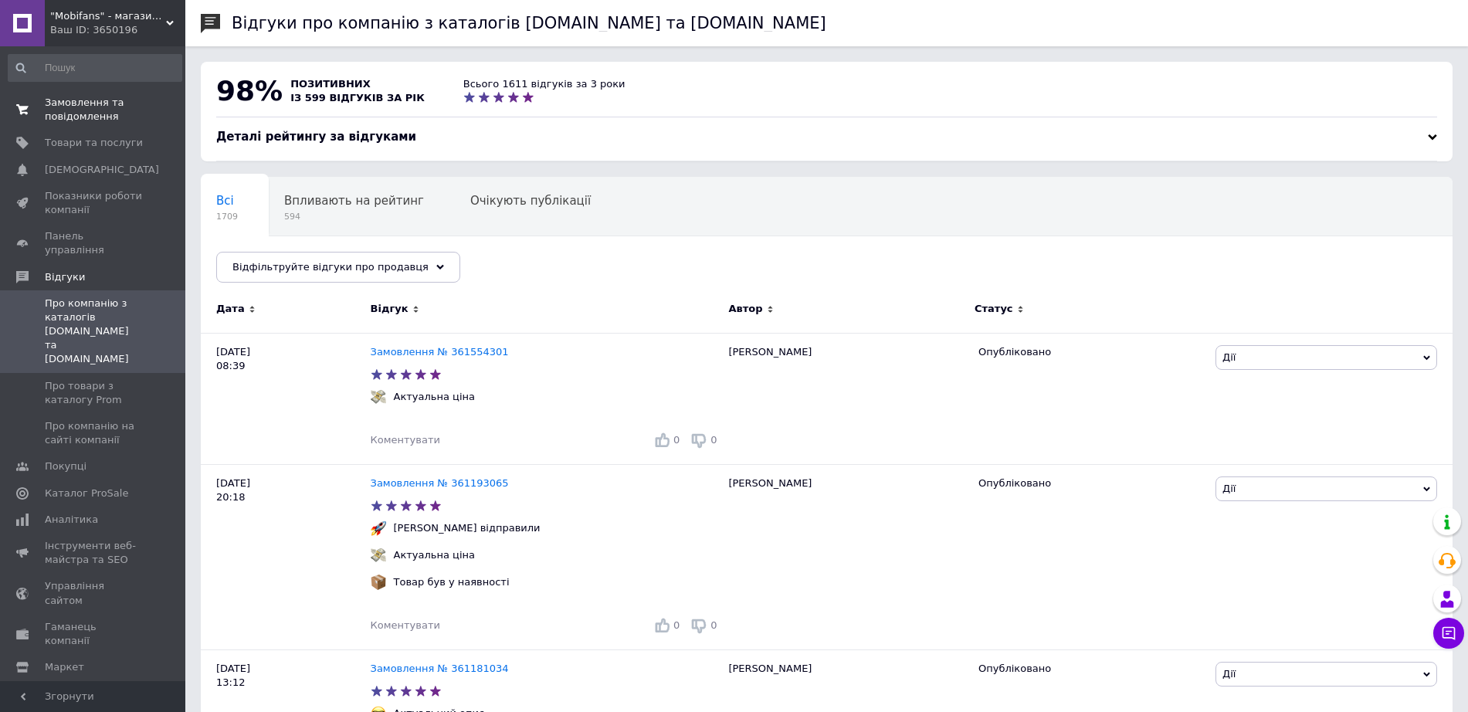
click at [80, 112] on span "Замовлення та повідомлення" at bounding box center [94, 110] width 98 height 28
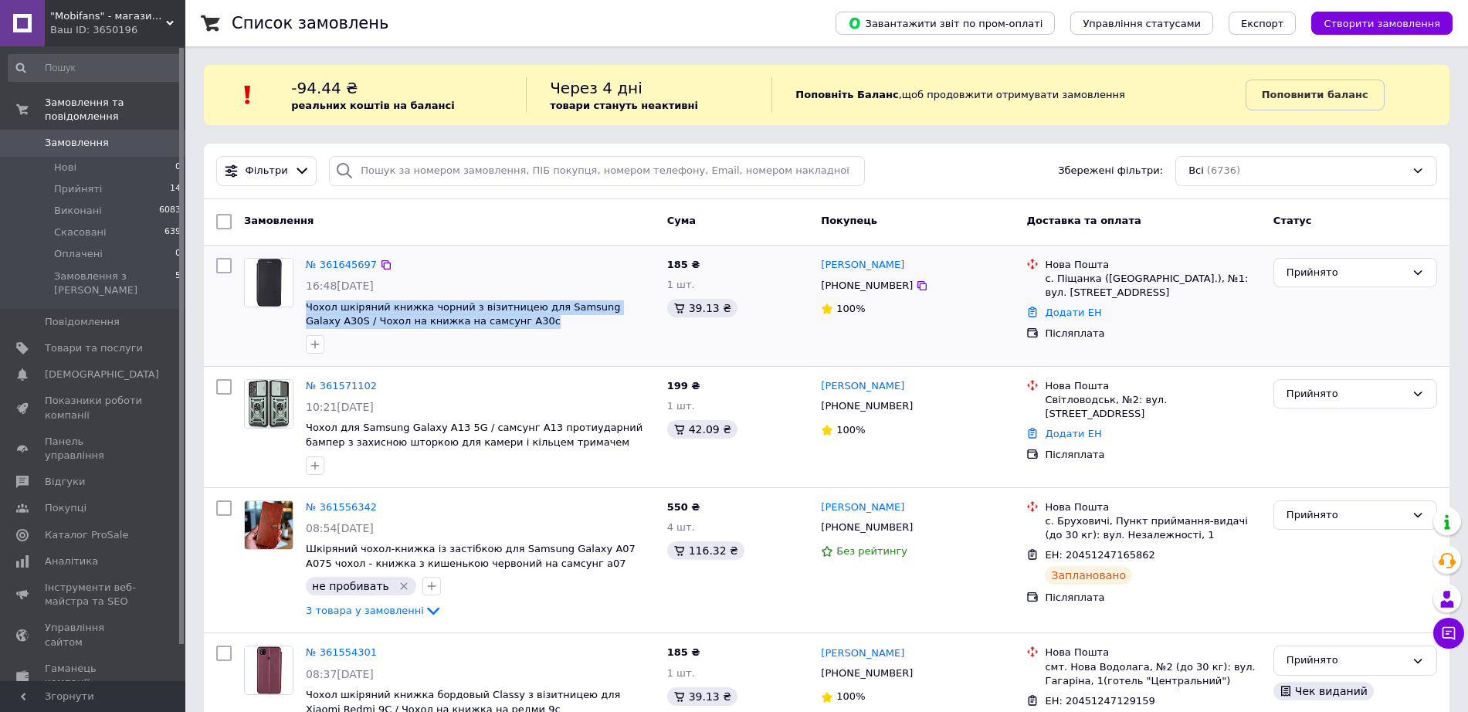
drag, startPoint x: 391, startPoint y: 319, endPoint x: 305, endPoint y: 310, distance: 87.0
click at [305, 310] on div "№ 361645697 16:48[DATE] Чохол шкіряний книжка чорний з візитницею для Samsung G…" at bounding box center [480, 306] width 361 height 108
copy span "Чохол шкіряний книжка чорний з візитницею для Samsung Galaxy A30S / Чохол на кн…"
click at [35, 341] on span at bounding box center [22, 348] width 45 height 14
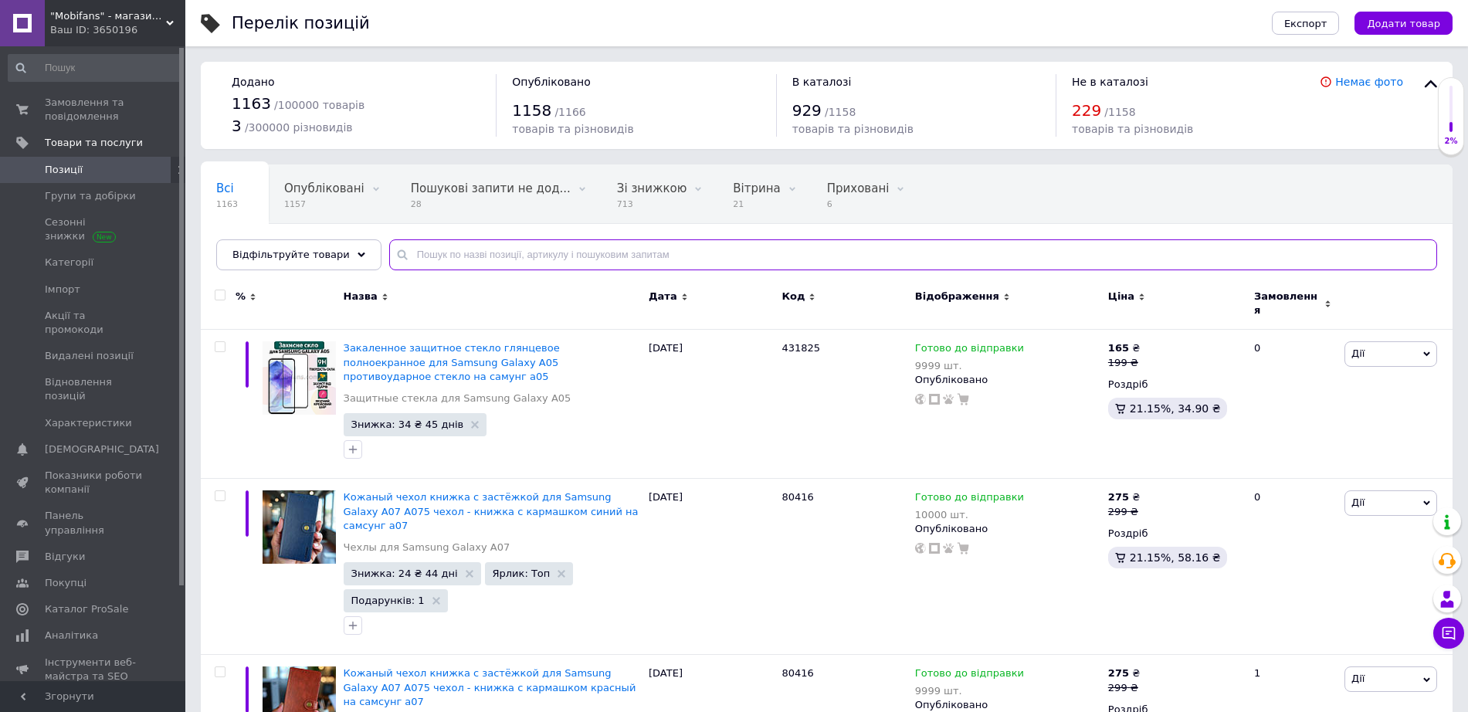
click at [442, 258] on input "text" at bounding box center [913, 254] width 1048 height 31
paste input "Чохол шкіряний книжка чорний з візитницею для Samsung Galaxy A30S / Чохол на кн…"
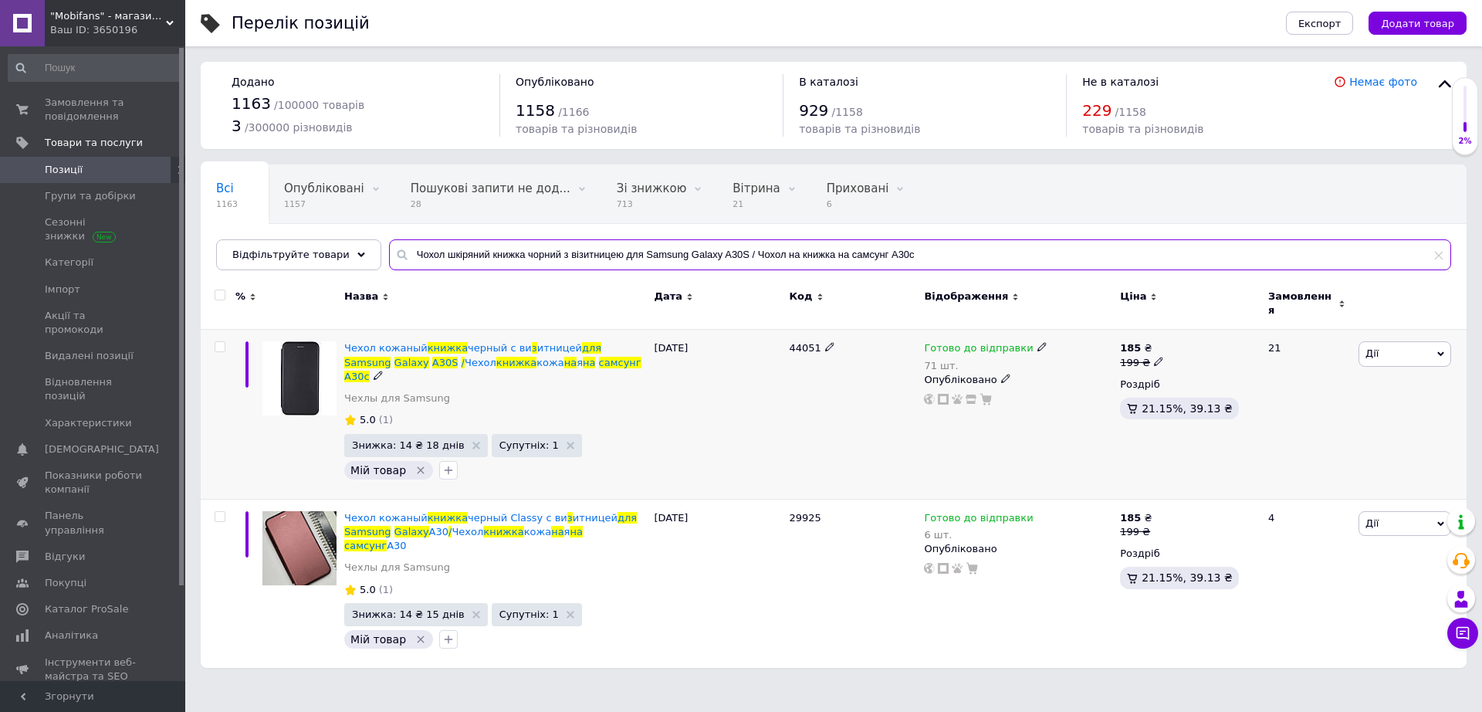
type input "Чохол шкіряний книжка чорний з візитницею для Samsung Galaxy A30S / Чохол на кн…"
click at [1038, 342] on icon at bounding box center [1042, 346] width 9 height 9
click at [1052, 393] on li "Немає в наявності" at bounding box center [1121, 404] width 147 height 22
click at [796, 436] on div "44051" at bounding box center [852, 415] width 135 height 170
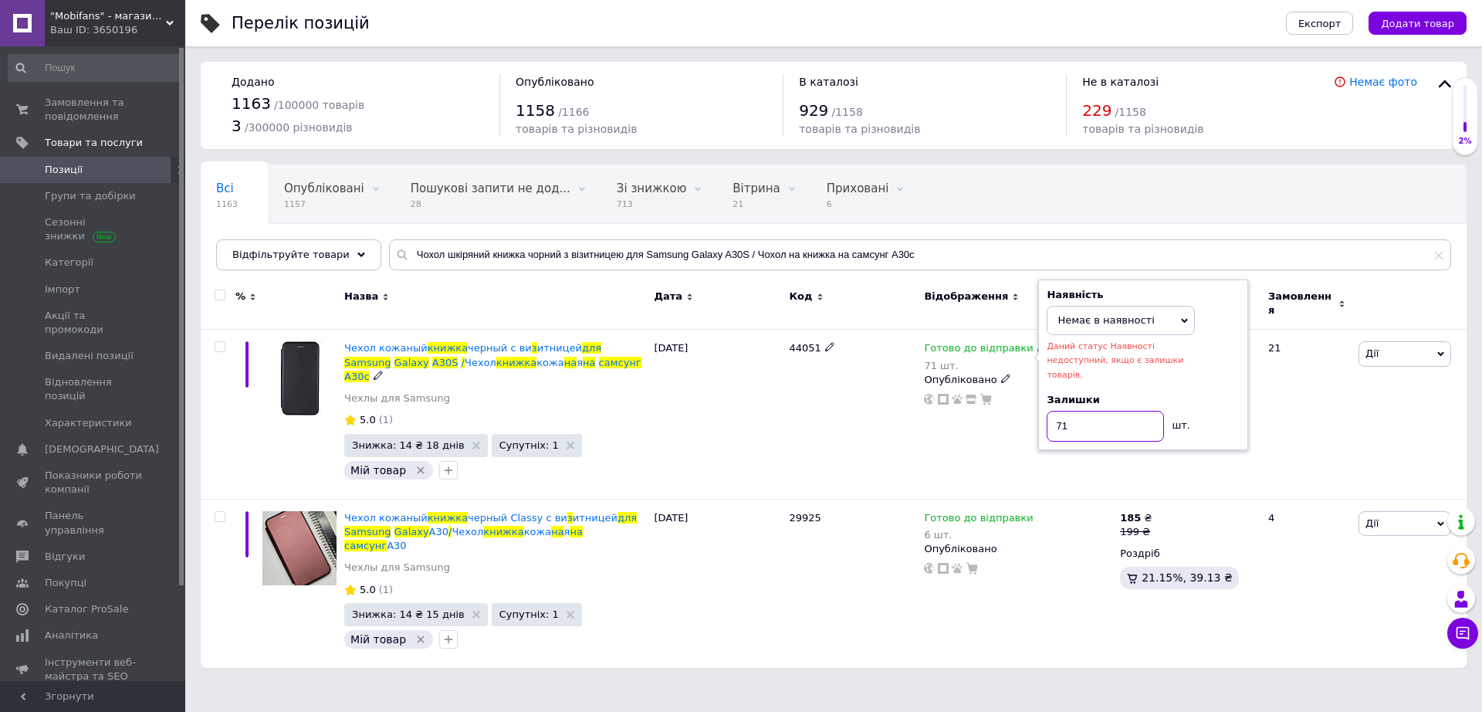
drag, startPoint x: 1088, startPoint y: 397, endPoint x: 1046, endPoint y: 396, distance: 41.7
click at [1052, 411] on input "71" at bounding box center [1105, 426] width 117 height 31
type input "0"
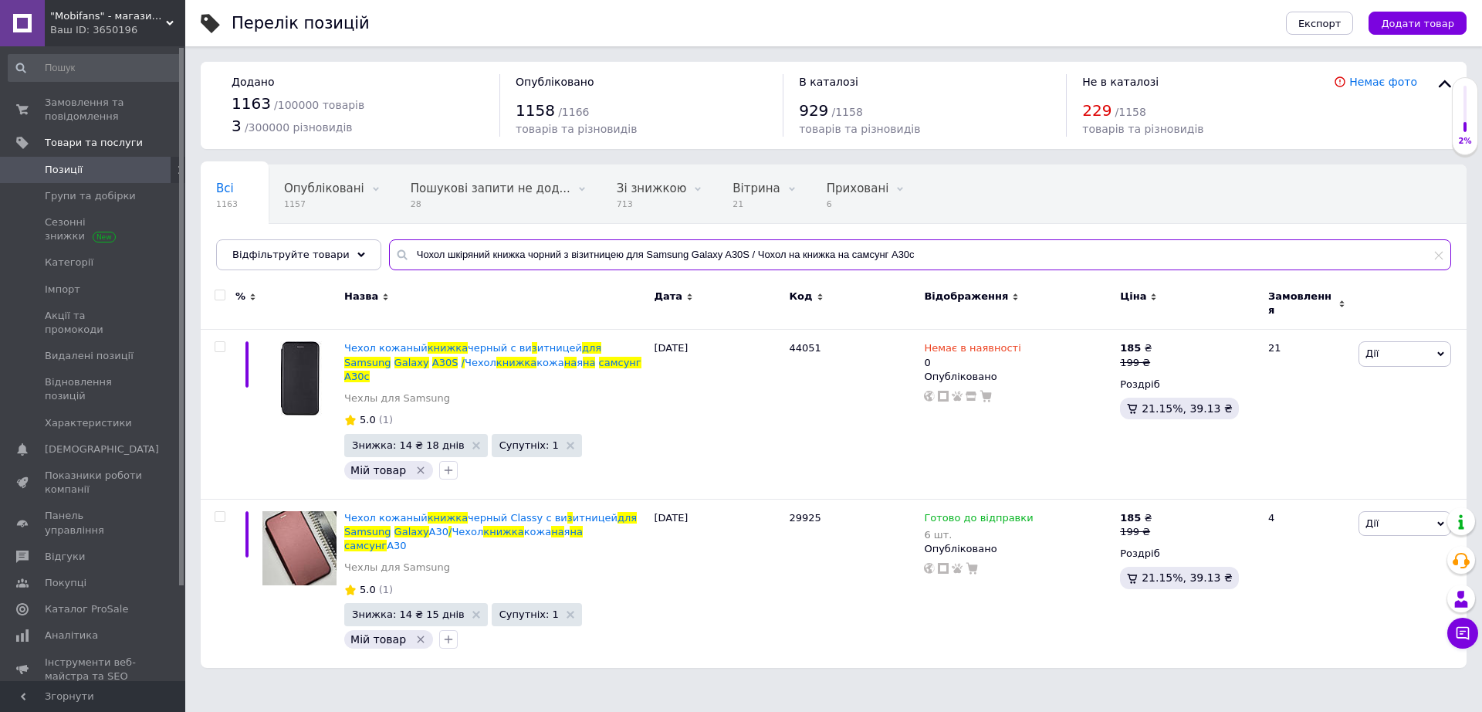
click at [720, 257] on input "Чохол шкіряний книжка чорний з візитницею для Samsung Galaxy A30S / Чохол на кн…" at bounding box center [920, 254] width 1062 height 31
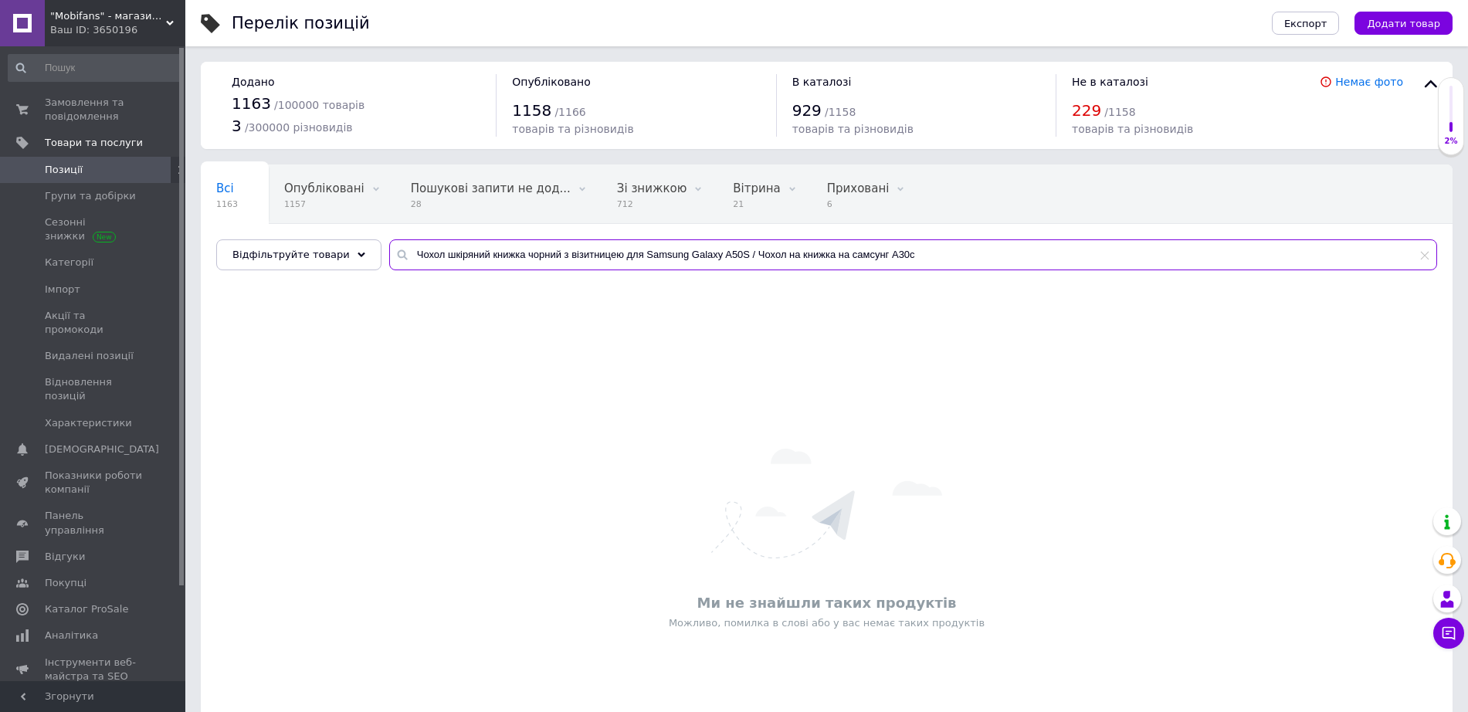
click at [887, 255] on input "Чохол шкіряний книжка чорний з візитницею для Samsung Galaxy A50S / Чохол на кн…" at bounding box center [913, 254] width 1048 height 31
click at [927, 258] on input "Чохол шкіряний книжка чорний з візитницею для Samsung Galaxy A50S / Чохол на кн…" at bounding box center [913, 254] width 1048 height 31
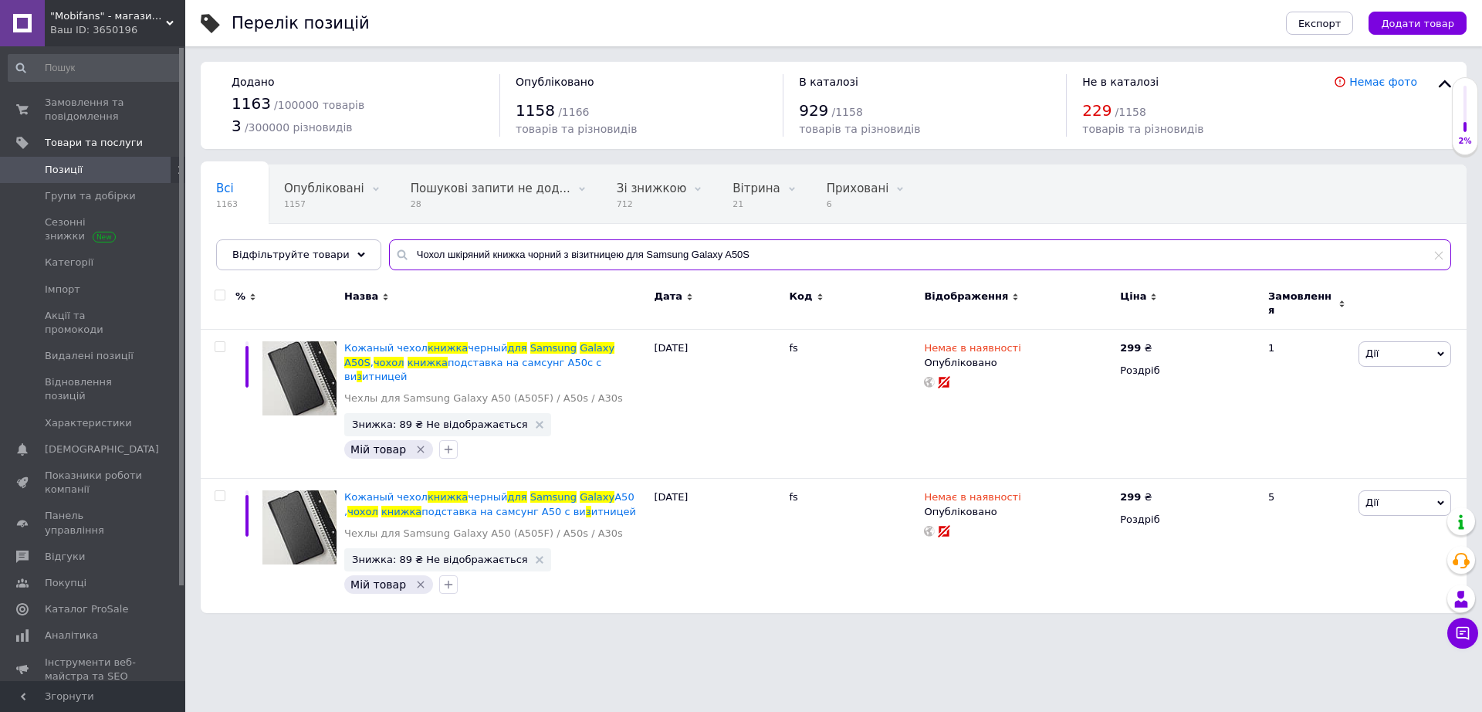
click at [732, 256] on input "Чохол шкіряний книжка чорний з візитницею для Samsung Galaxy A50S" at bounding box center [920, 254] width 1062 height 31
type input "Чохол шкіряний книжка чорний з візитницею для Samsung Galaxy A50"
click at [100, 174] on span "Позиції" at bounding box center [94, 170] width 98 height 14
click at [97, 209] on link "Сезонні знижки" at bounding box center [95, 229] width 190 height 40
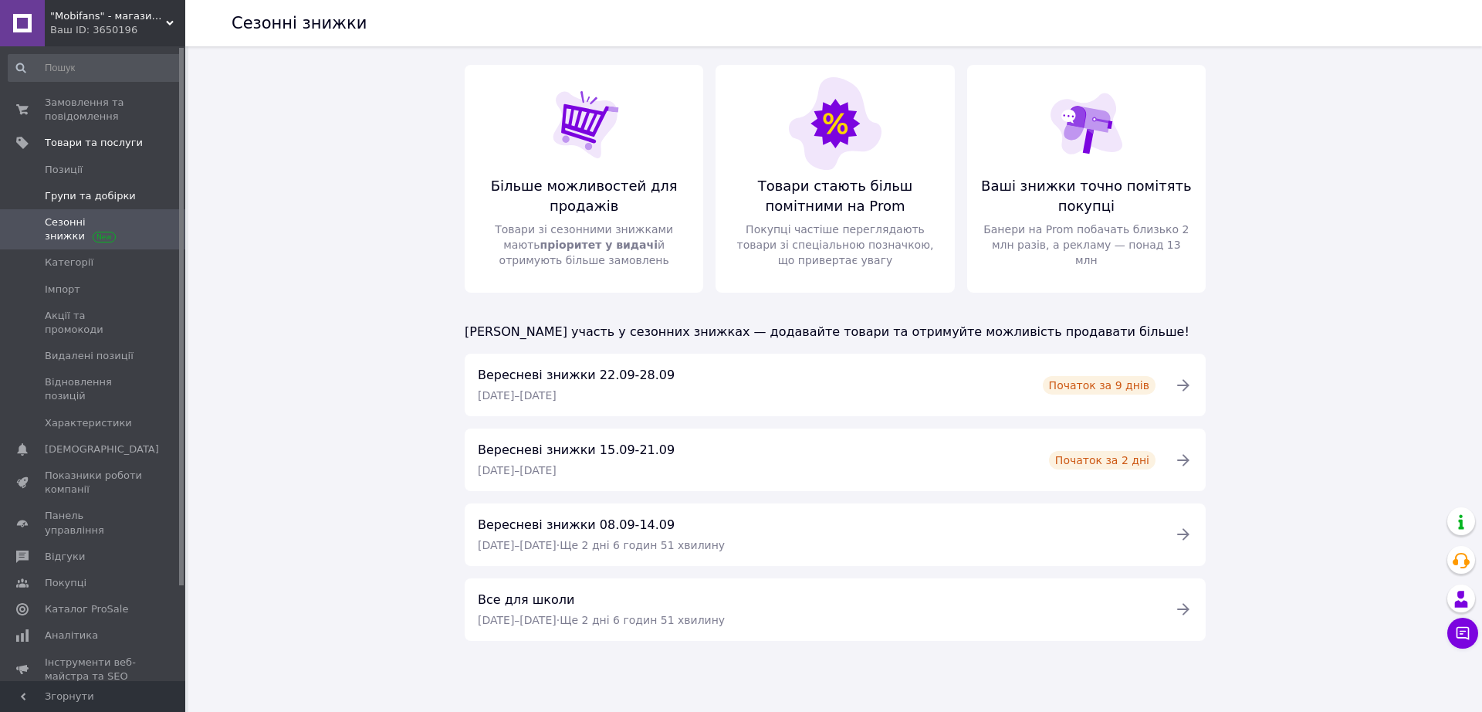
click at [94, 196] on span "Групи та добірки" at bounding box center [90, 196] width 91 height 14
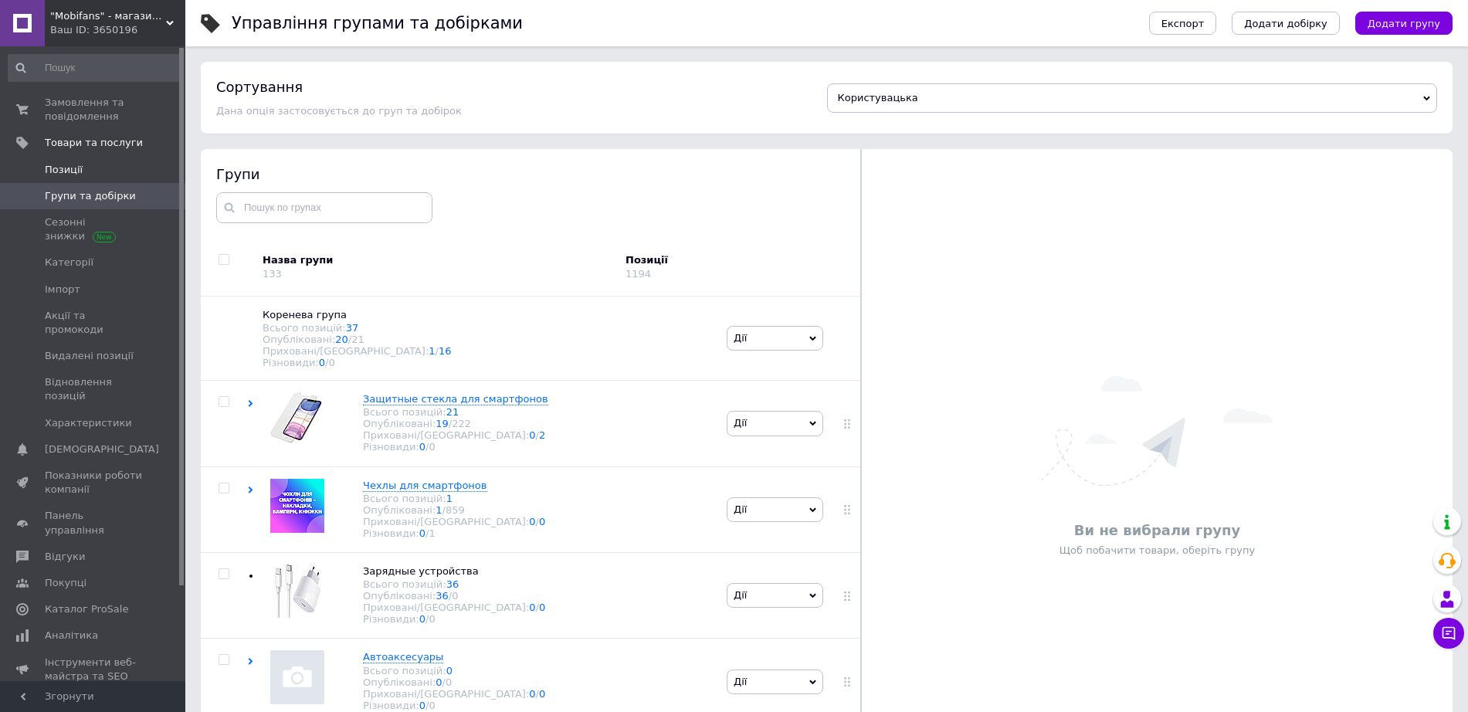
click at [58, 169] on span "Позиції" at bounding box center [64, 170] width 38 height 14
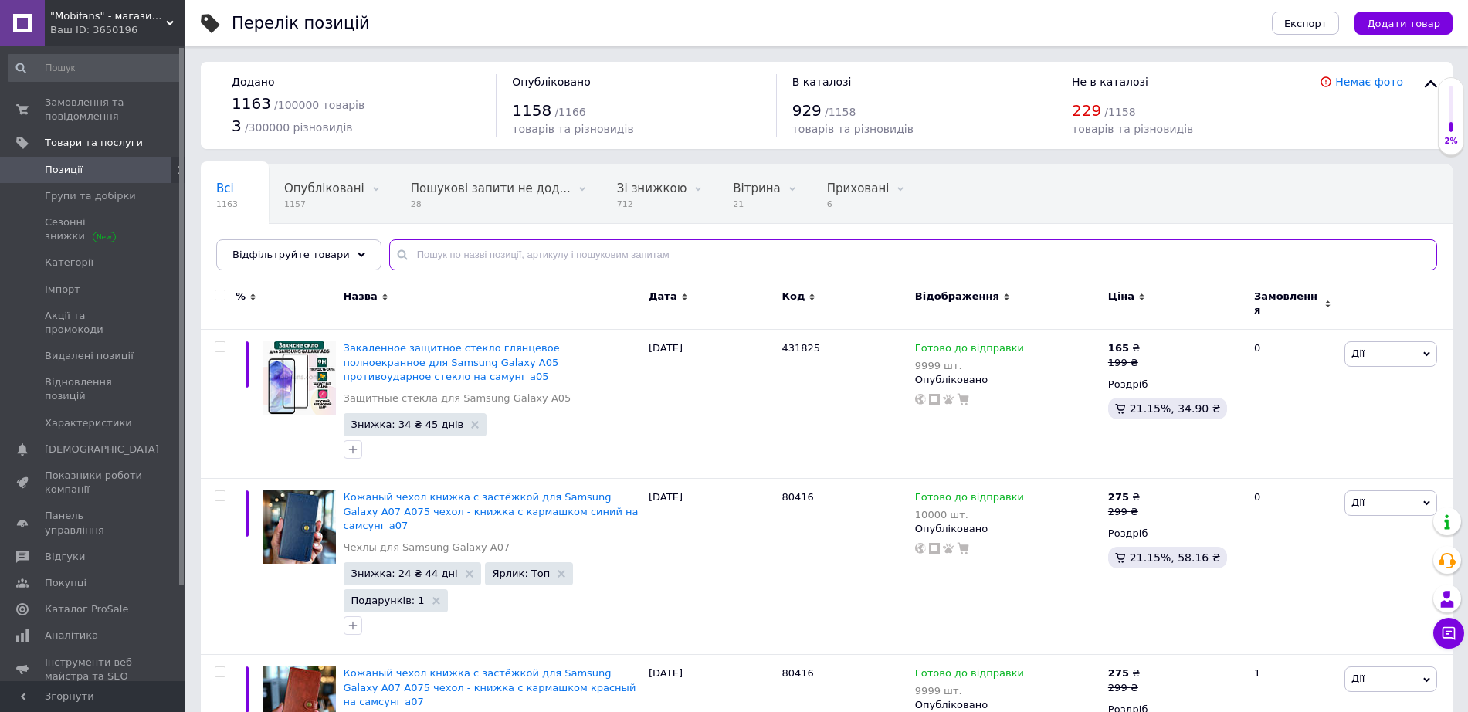
click at [573, 256] on input "text" at bounding box center [913, 254] width 1048 height 31
paste input "Чохол шкіряний книжка чорний з візитницею для Samsung Galaxy A30S / Чохол на кн…"
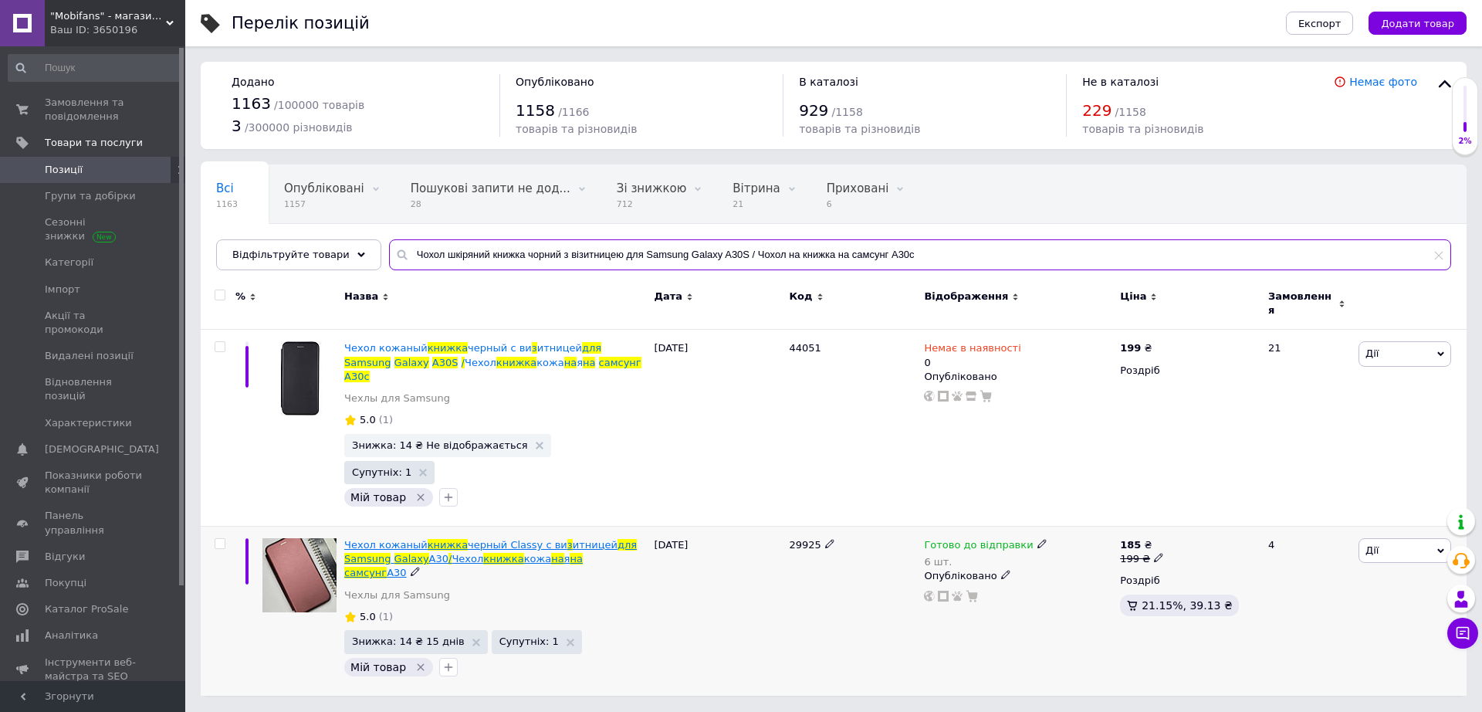
type input "Чохол шкіряний книжка чорний з візитницею для Samsung Galaxy A30S / Чохол на кн…"
click at [468, 539] on span "черный Classy с ви" at bounding box center [518, 545] width 100 height 12
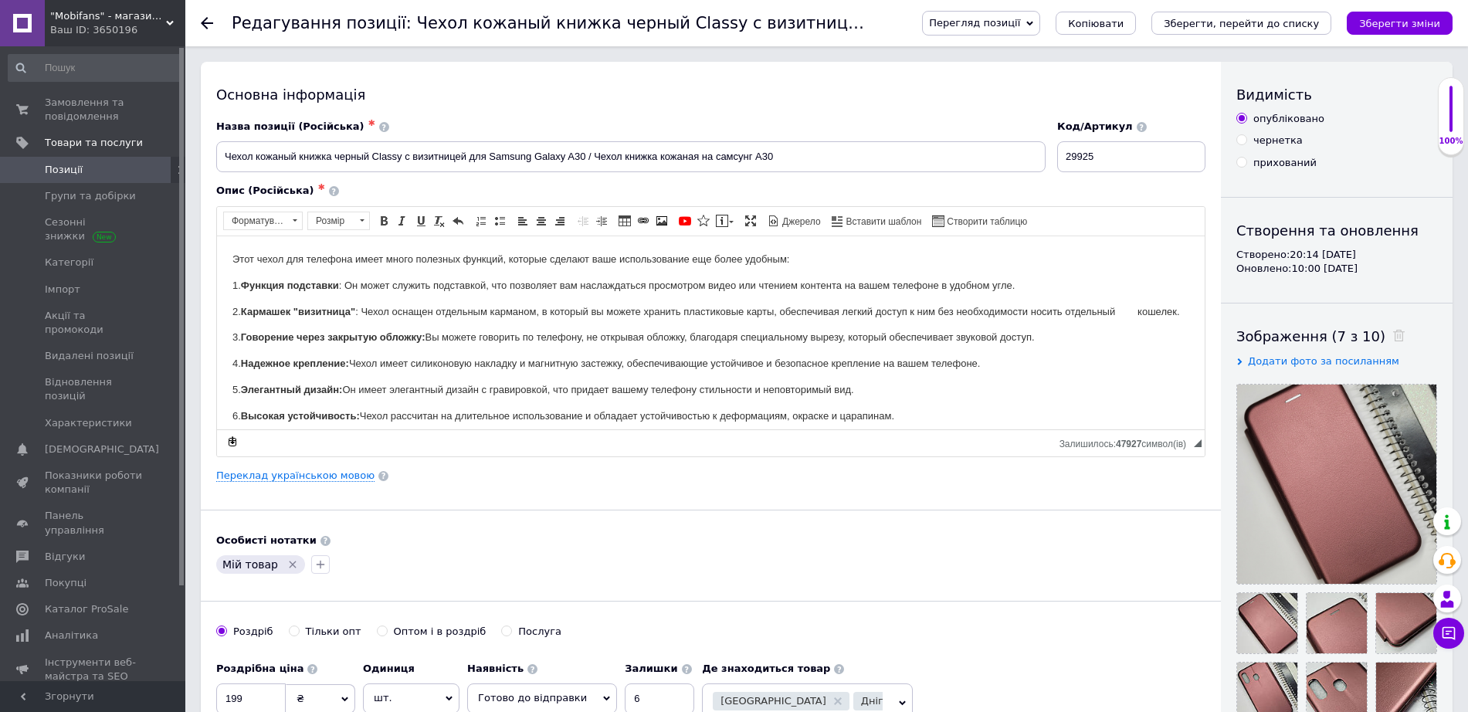
click at [1011, 29] on span "Перегляд позиції" at bounding box center [974, 23] width 91 height 12
click at [1011, 69] on li "Зберегти та переглянути на маркетплейсі" at bounding box center [1044, 74] width 242 height 22
click at [77, 105] on span "Замовлення та повідомлення" at bounding box center [94, 110] width 98 height 28
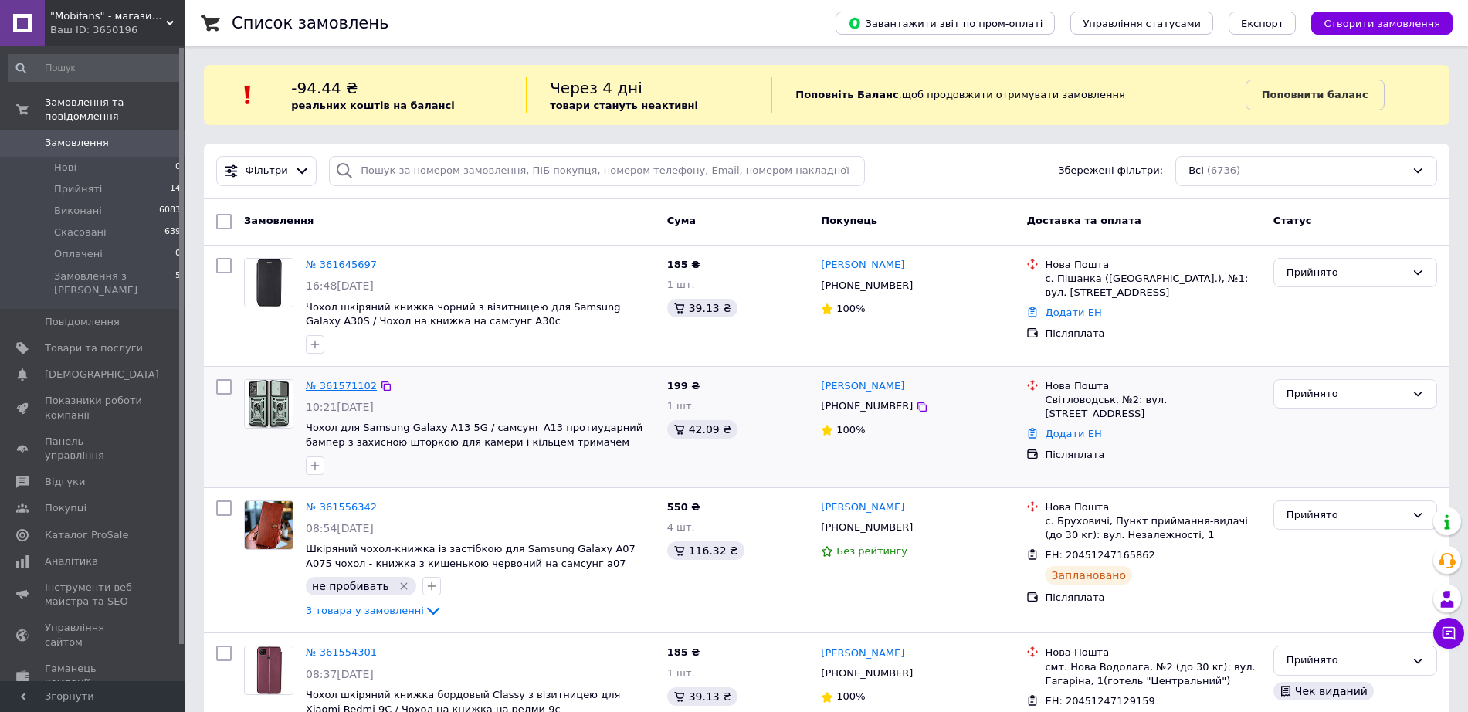
click at [342, 385] on link "№ 361571102" at bounding box center [341, 386] width 71 height 12
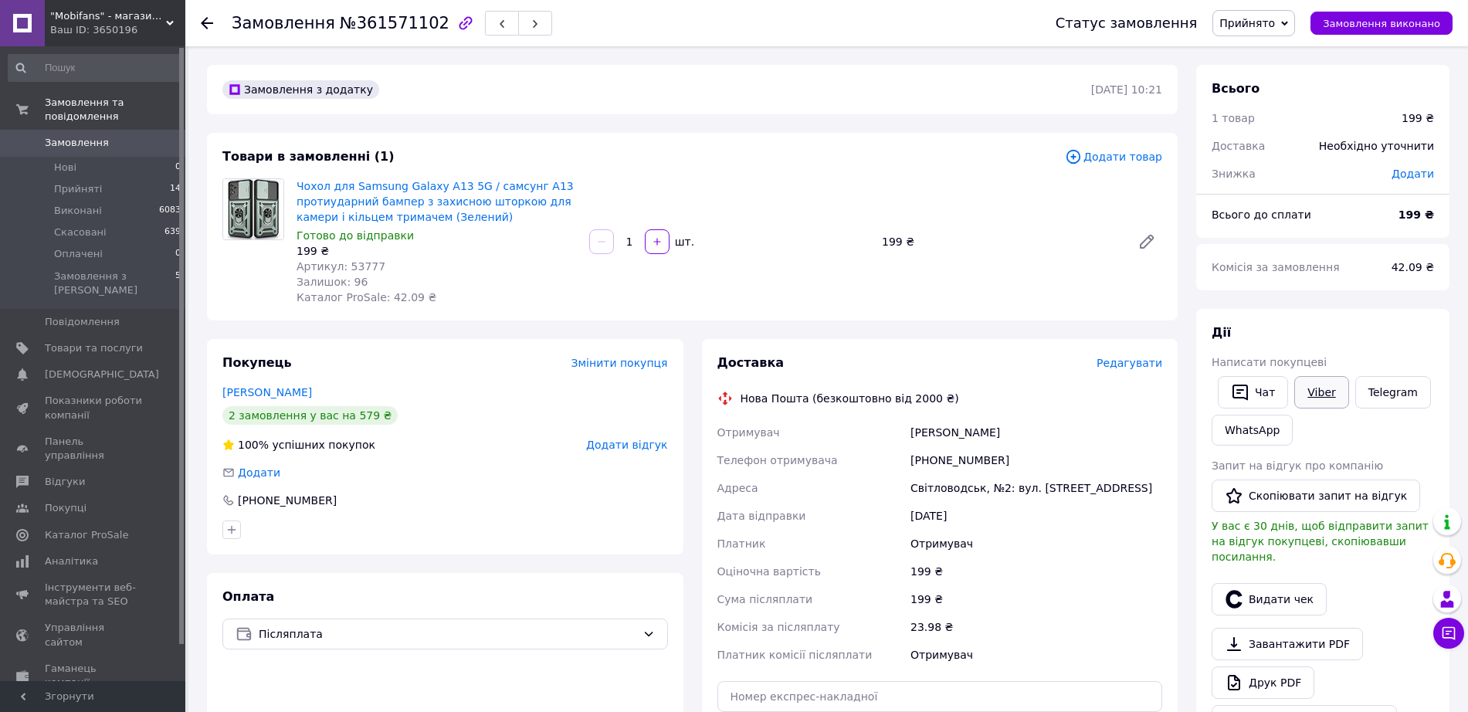
click at [1306, 392] on link "Viber" at bounding box center [1321, 392] width 54 height 32
click at [1318, 400] on link "Viber" at bounding box center [1321, 392] width 54 height 32
